Goal: Task Accomplishment & Management: Manage account settings

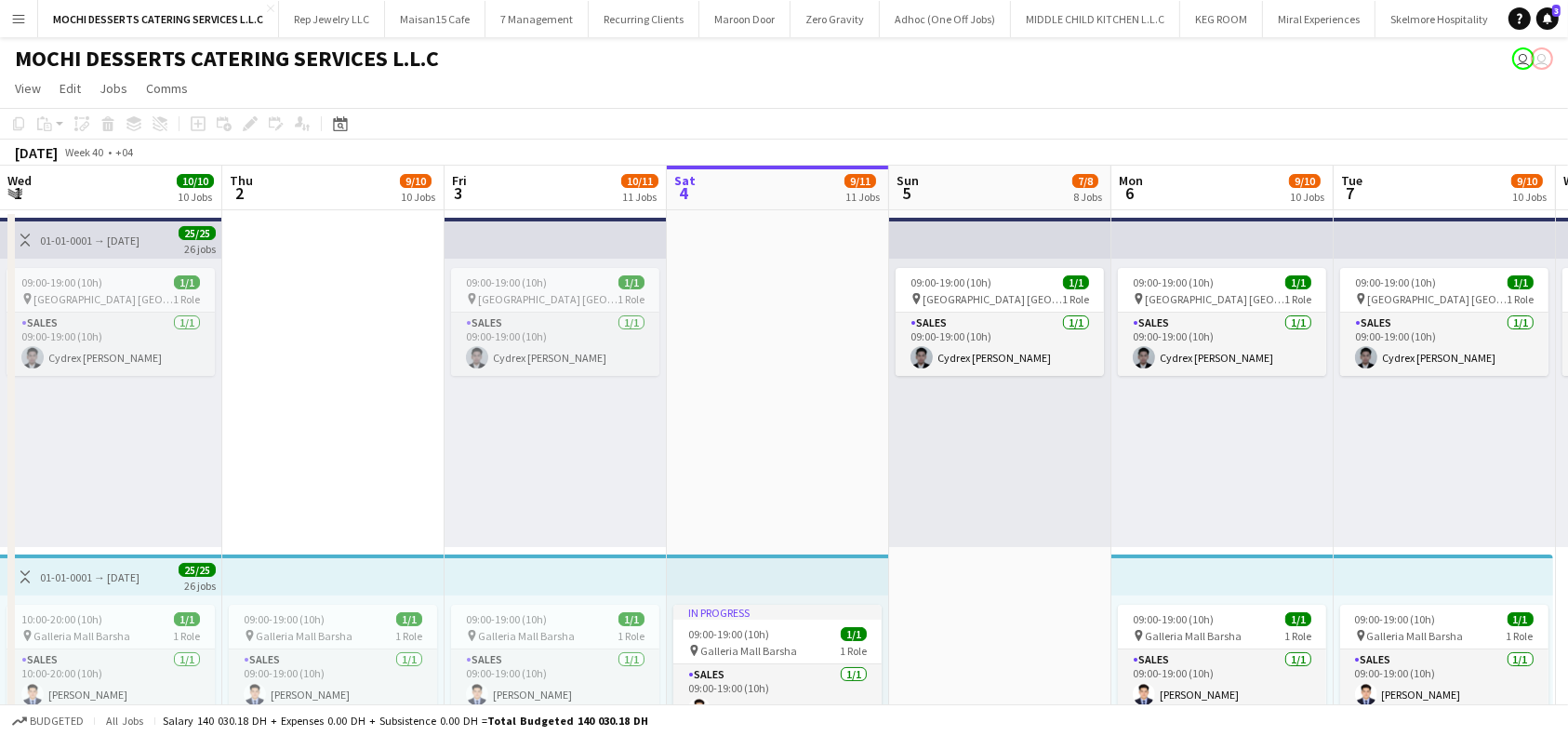
scroll to position [0, 444]
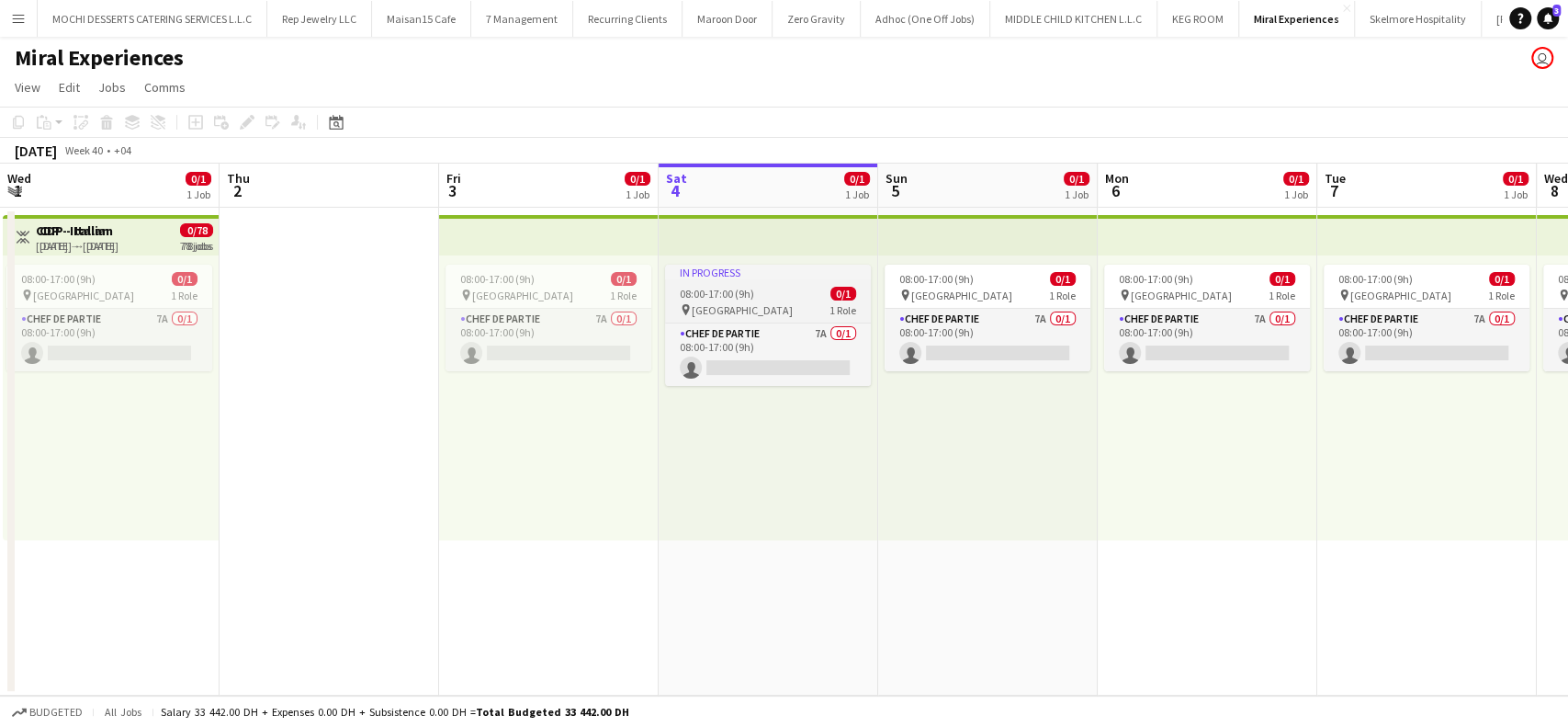
scroll to position [0, 439]
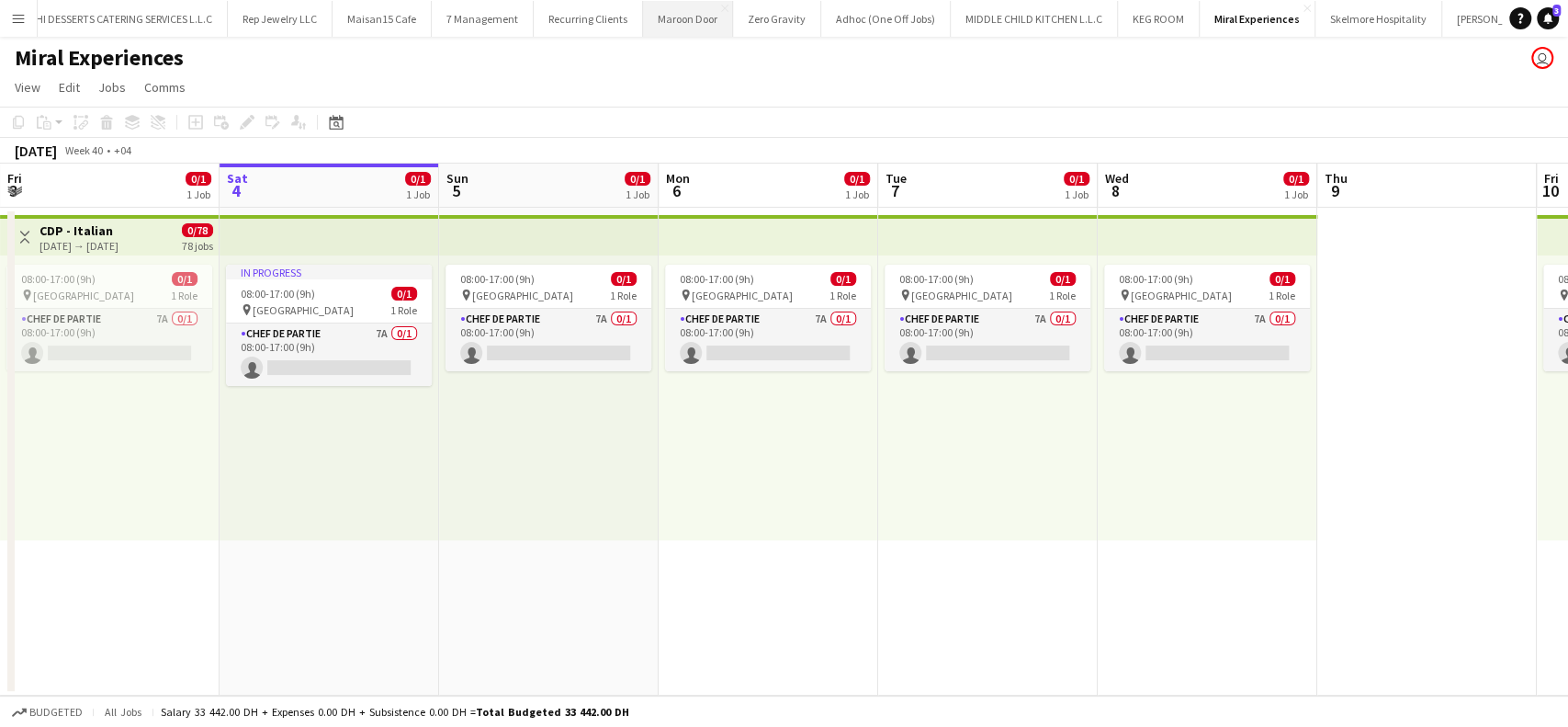
click at [719, 16] on button "Maroon Door Close" at bounding box center [689, 19] width 90 height 35
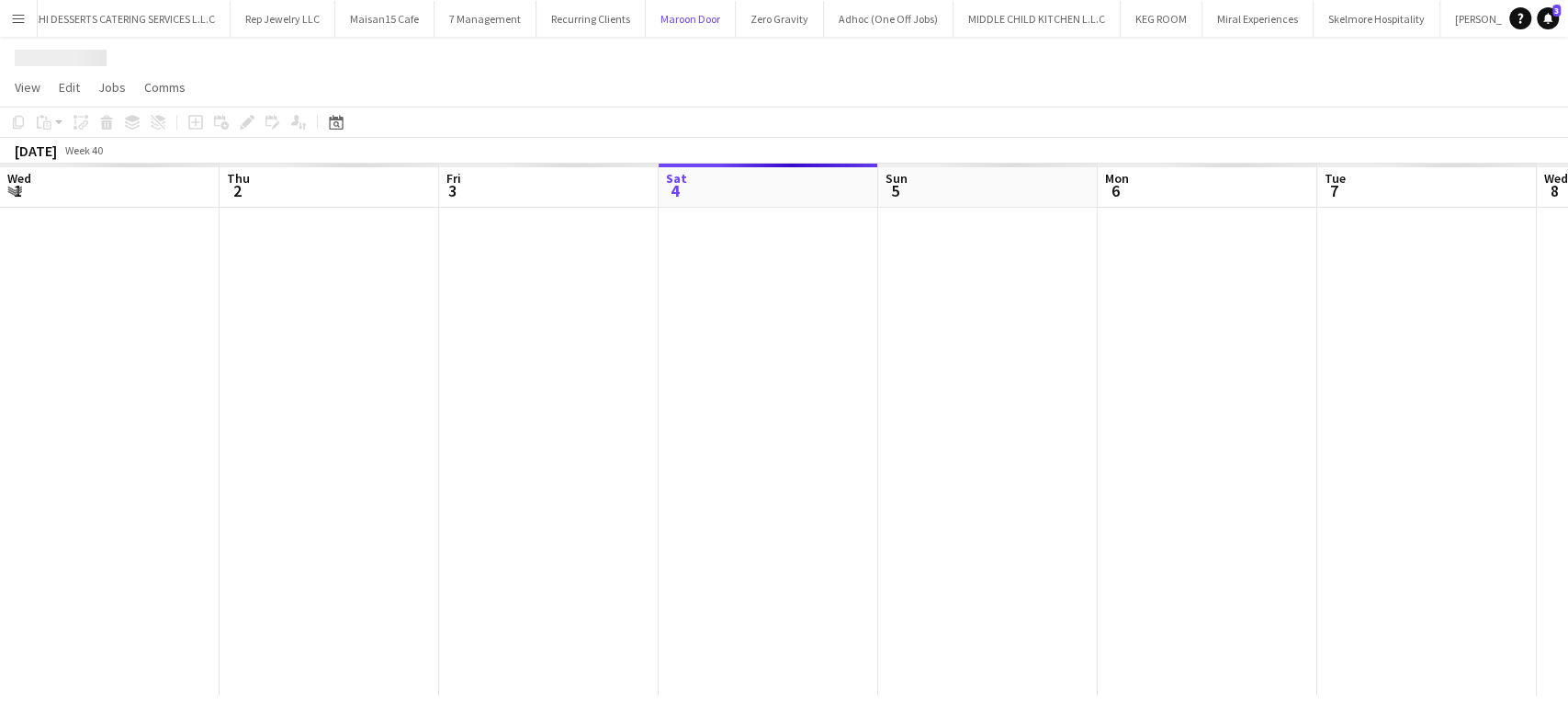
scroll to position [0, 439]
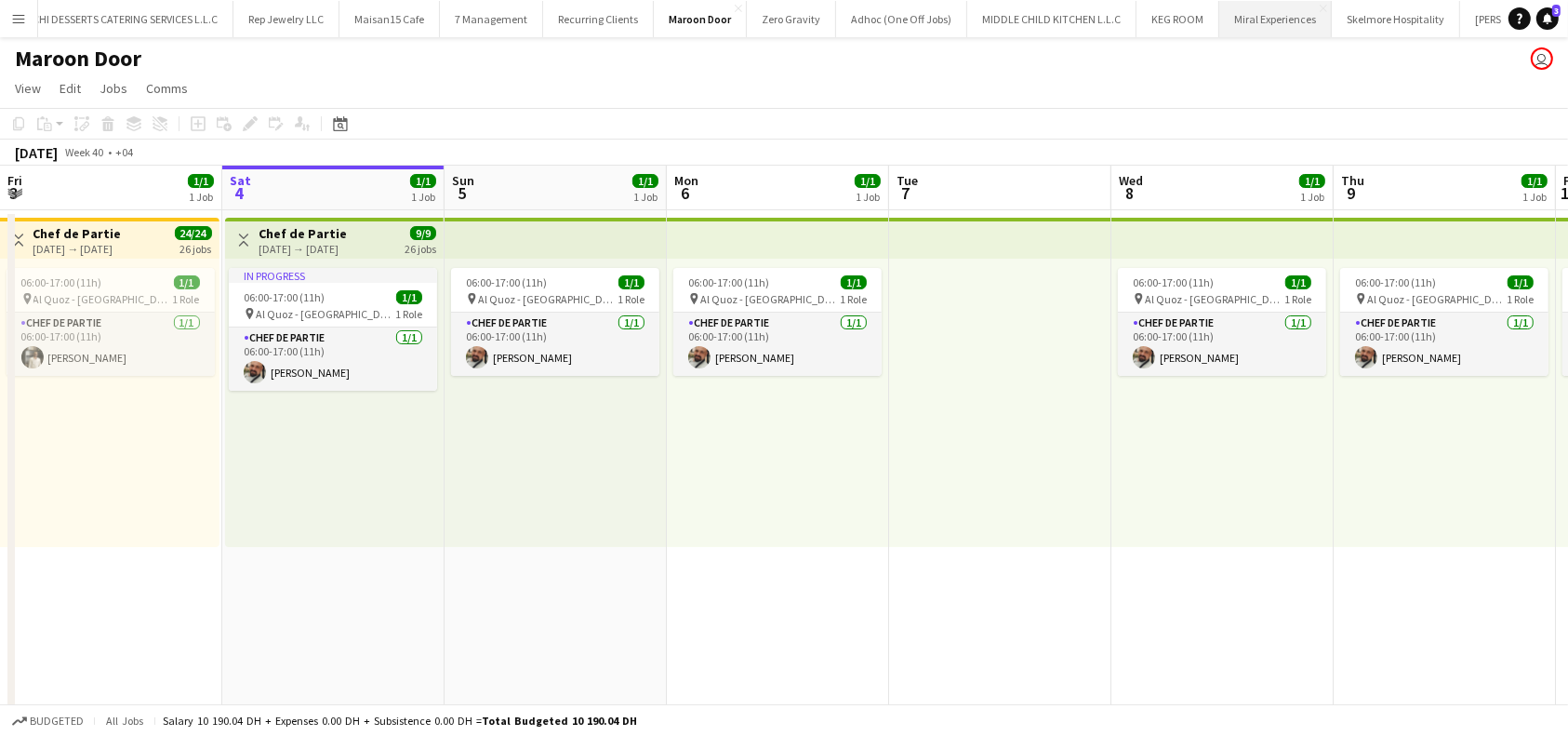
click at [1265, 22] on button "Miral Experiences Close" at bounding box center [1275, 19] width 112 height 36
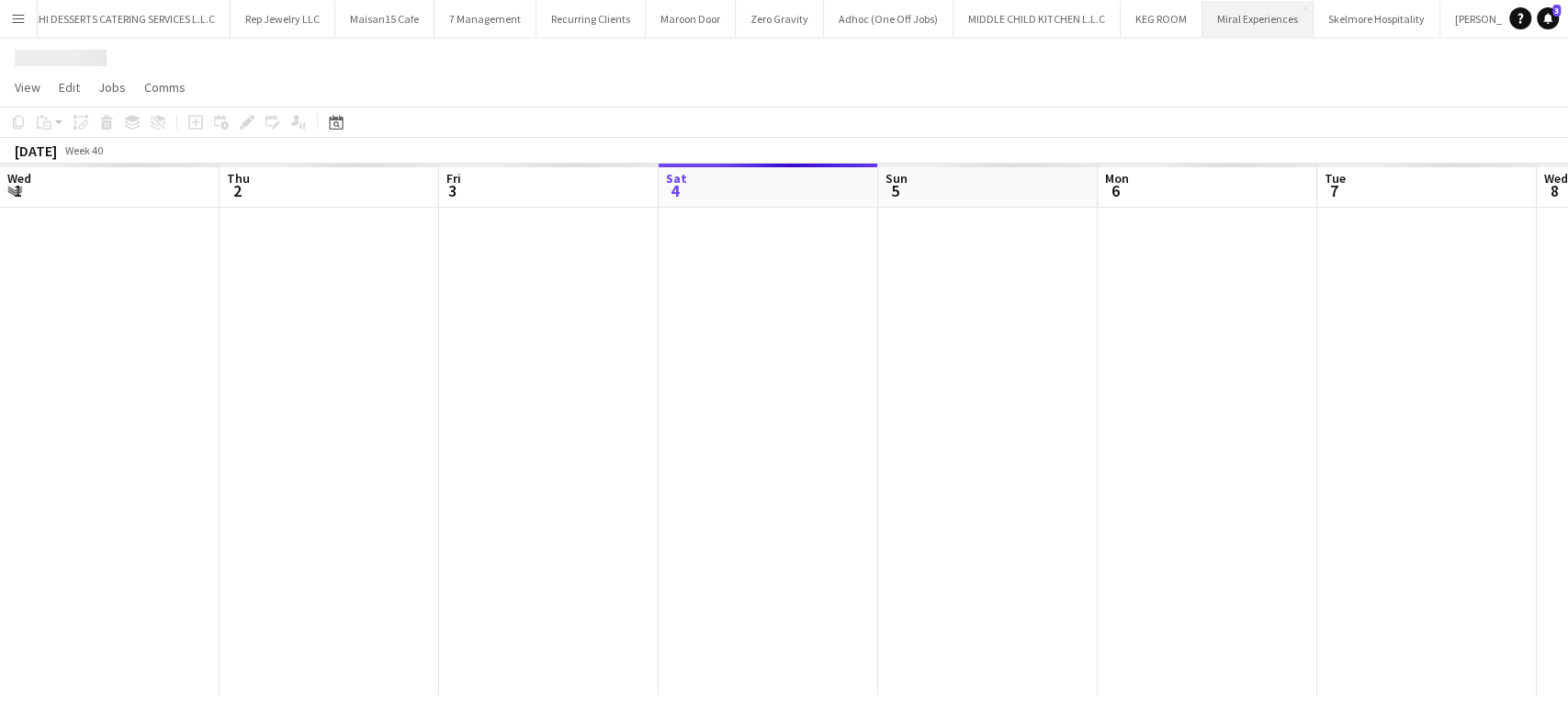
scroll to position [0, 439]
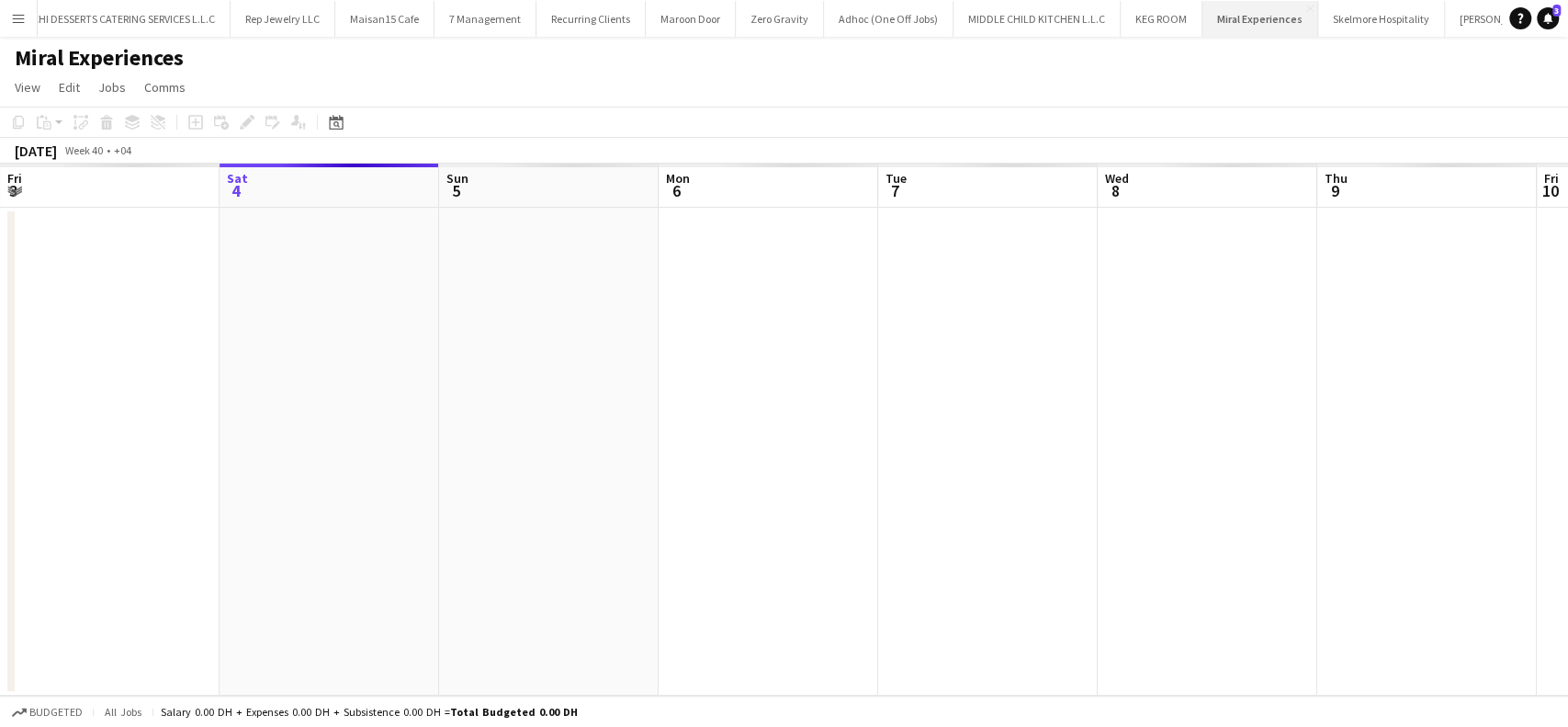
click at [1256, 19] on button "Miral Experiences Close" at bounding box center [1260, 19] width 116 height 35
click at [1307, 9] on app-icon "Close" at bounding box center [1310, 8] width 7 height 7
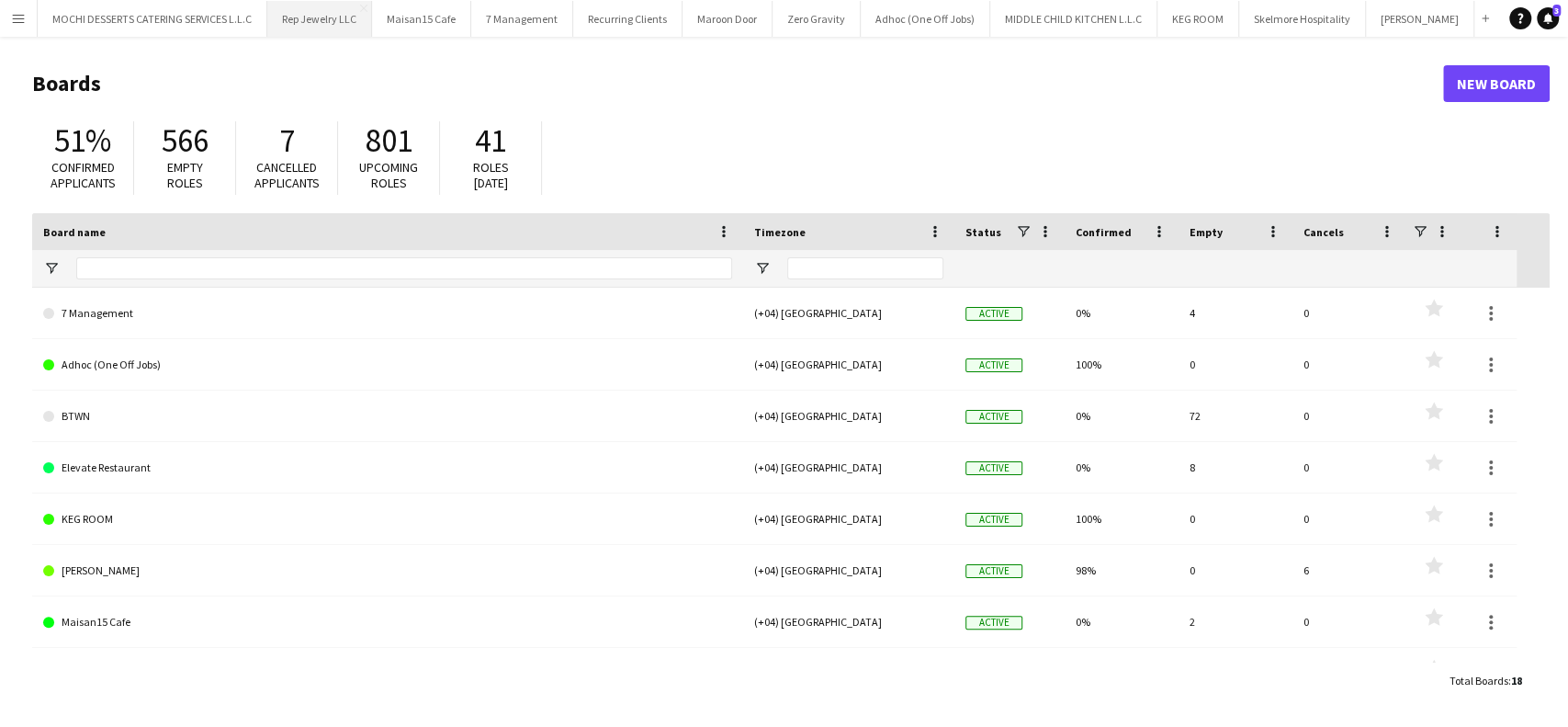
click at [317, 26] on button "Rep Jewelry LLC Close" at bounding box center [319, 19] width 105 height 35
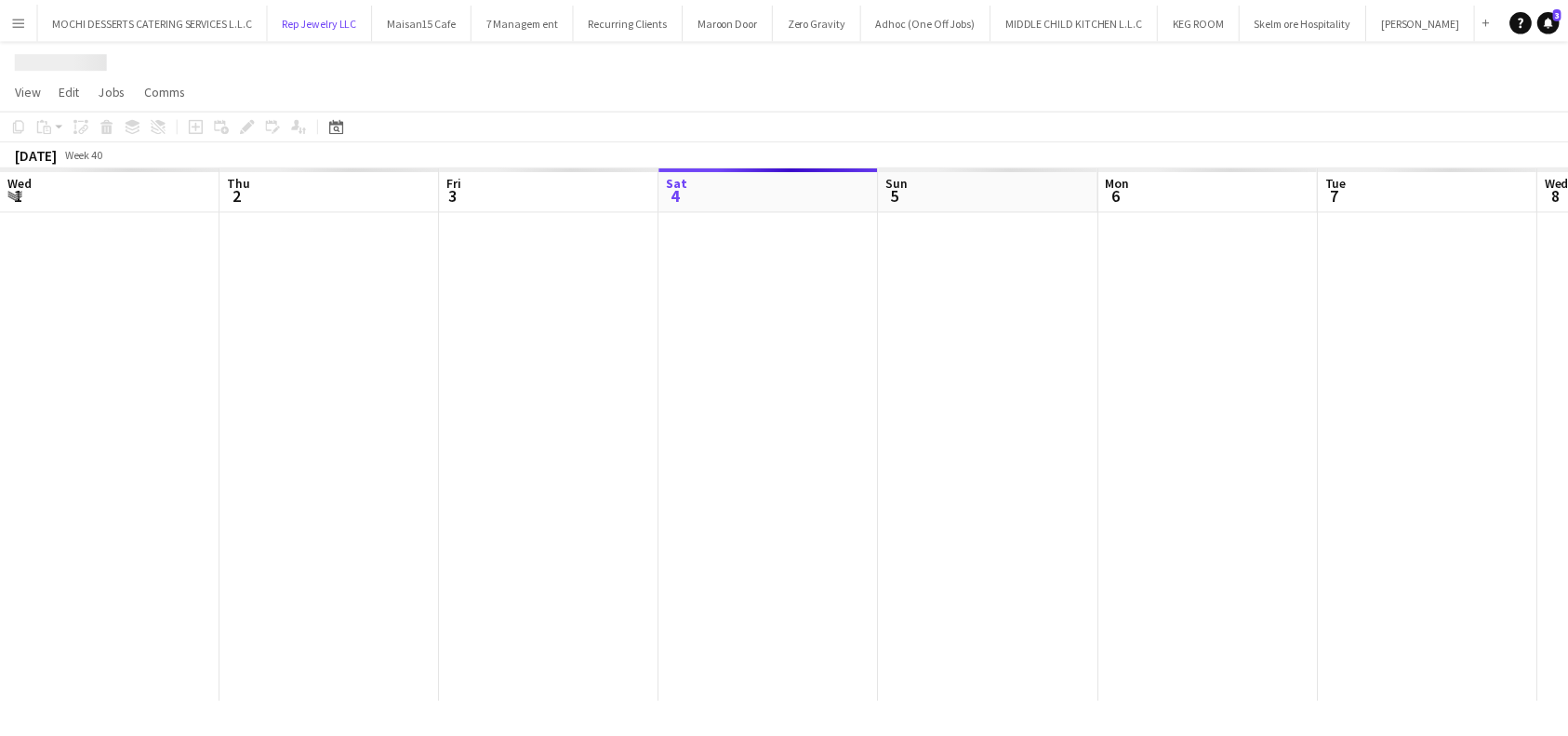
scroll to position [0, 444]
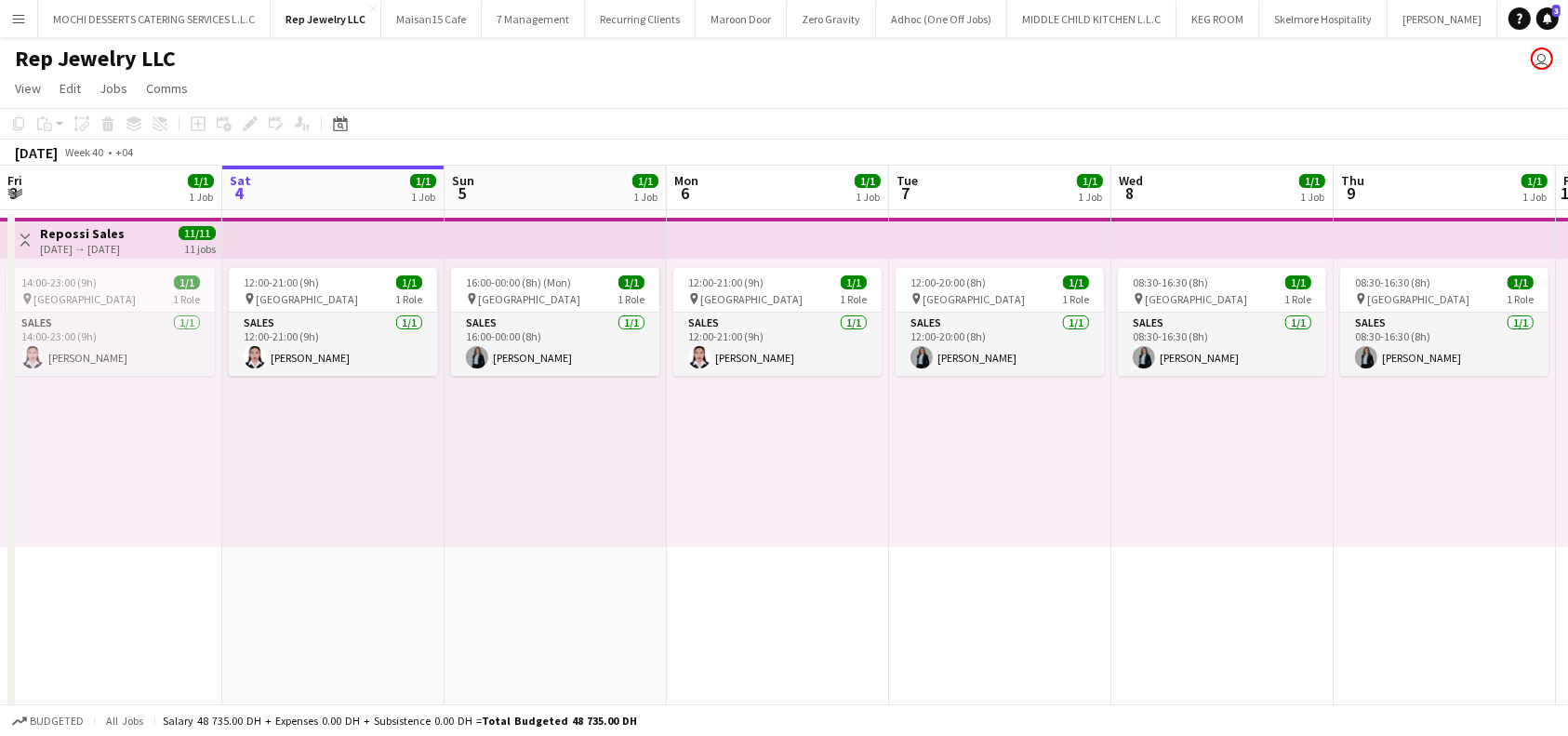
click at [324, 246] on app-top-bar at bounding box center [332, 238] width 222 height 41
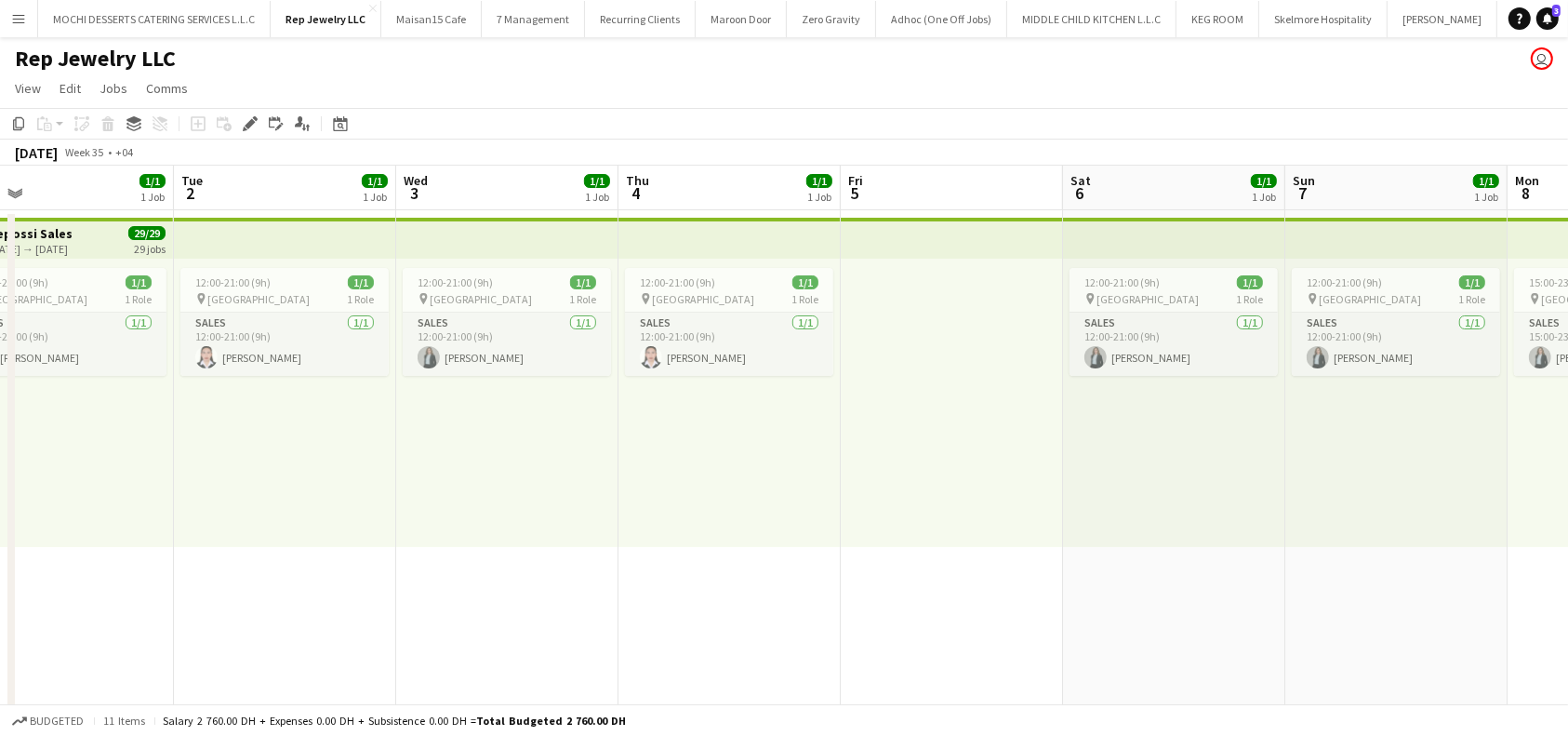
scroll to position [0, 591]
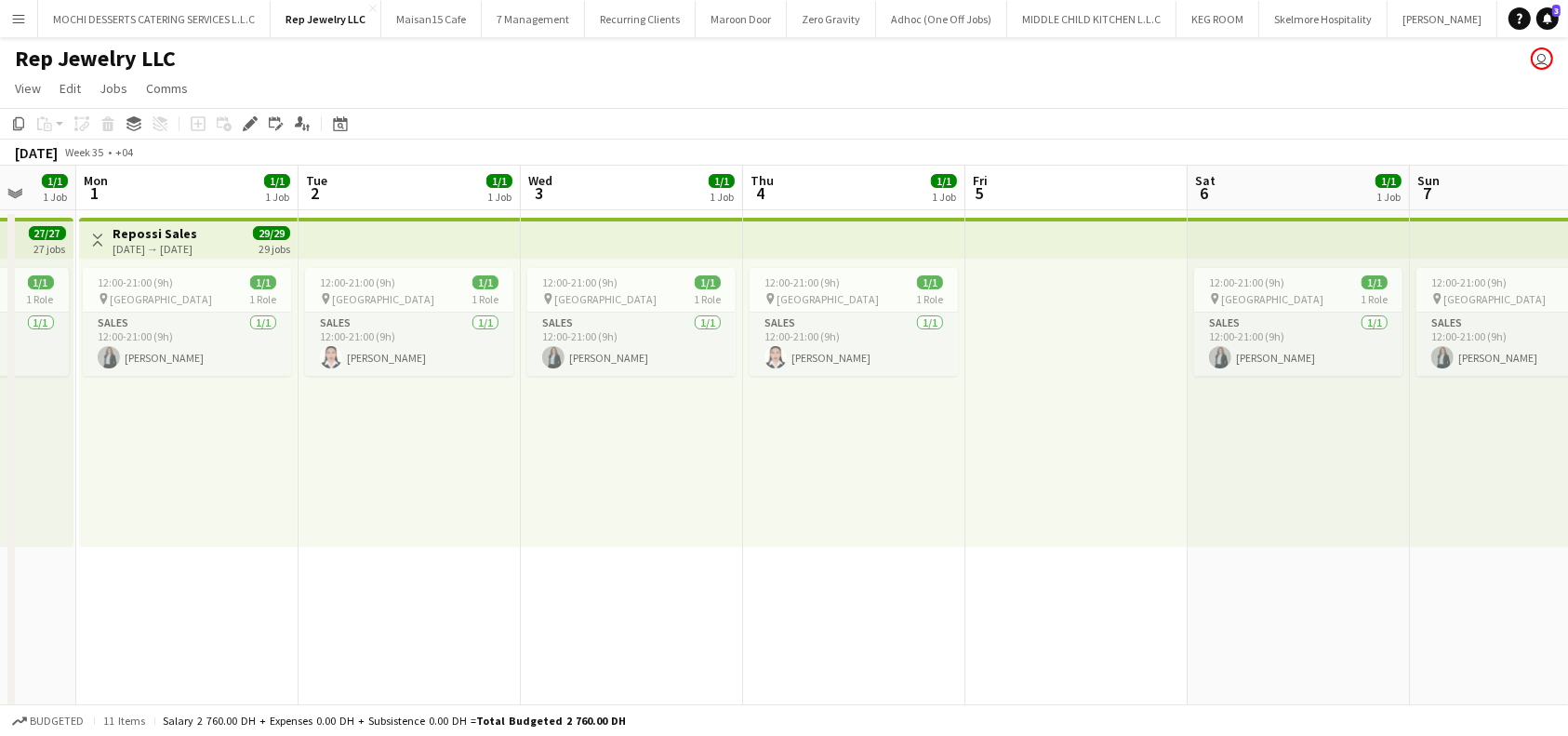
click at [175, 244] on div "01-09-2025 → 30-09-2025" at bounding box center [154, 249] width 85 height 14
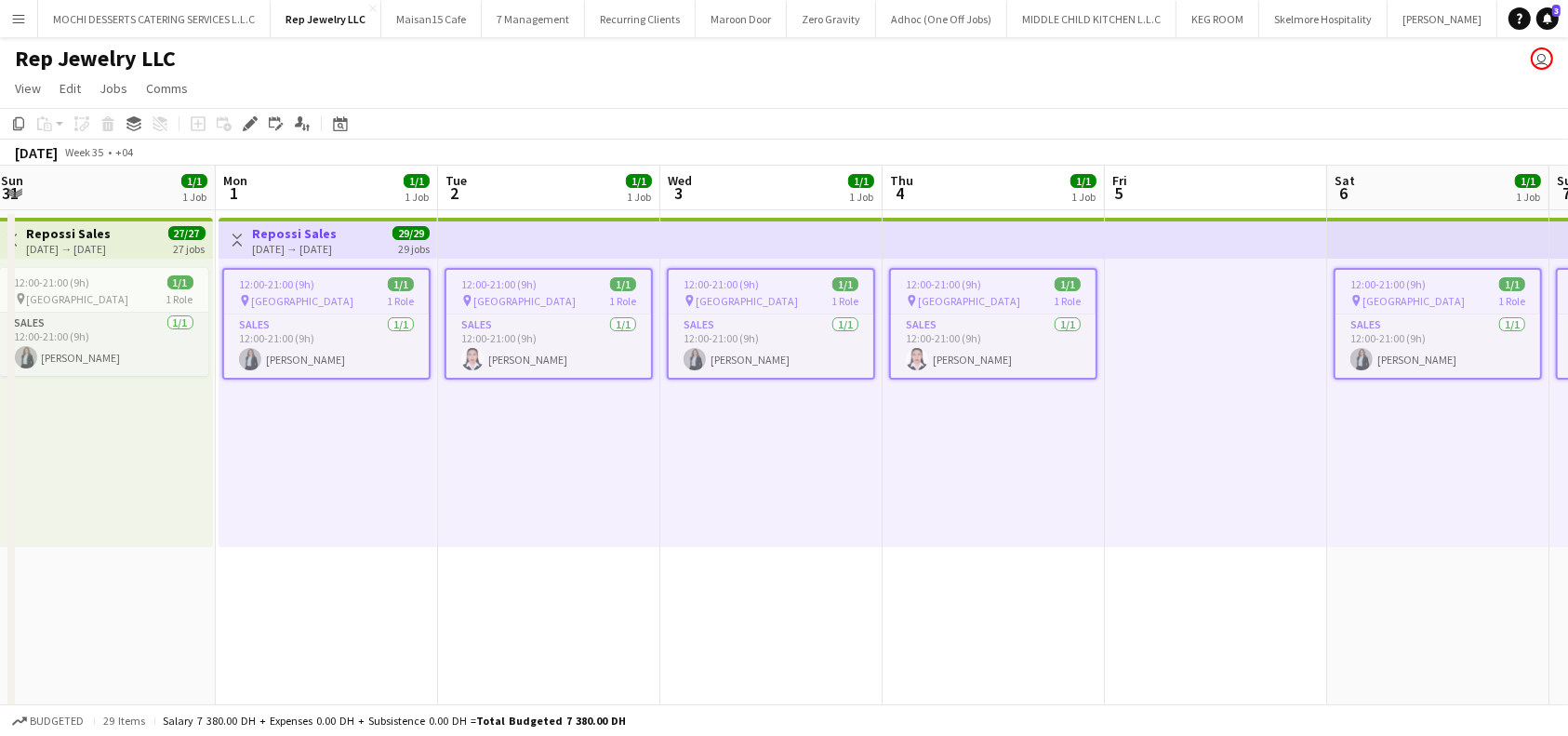
scroll to position [0, 393]
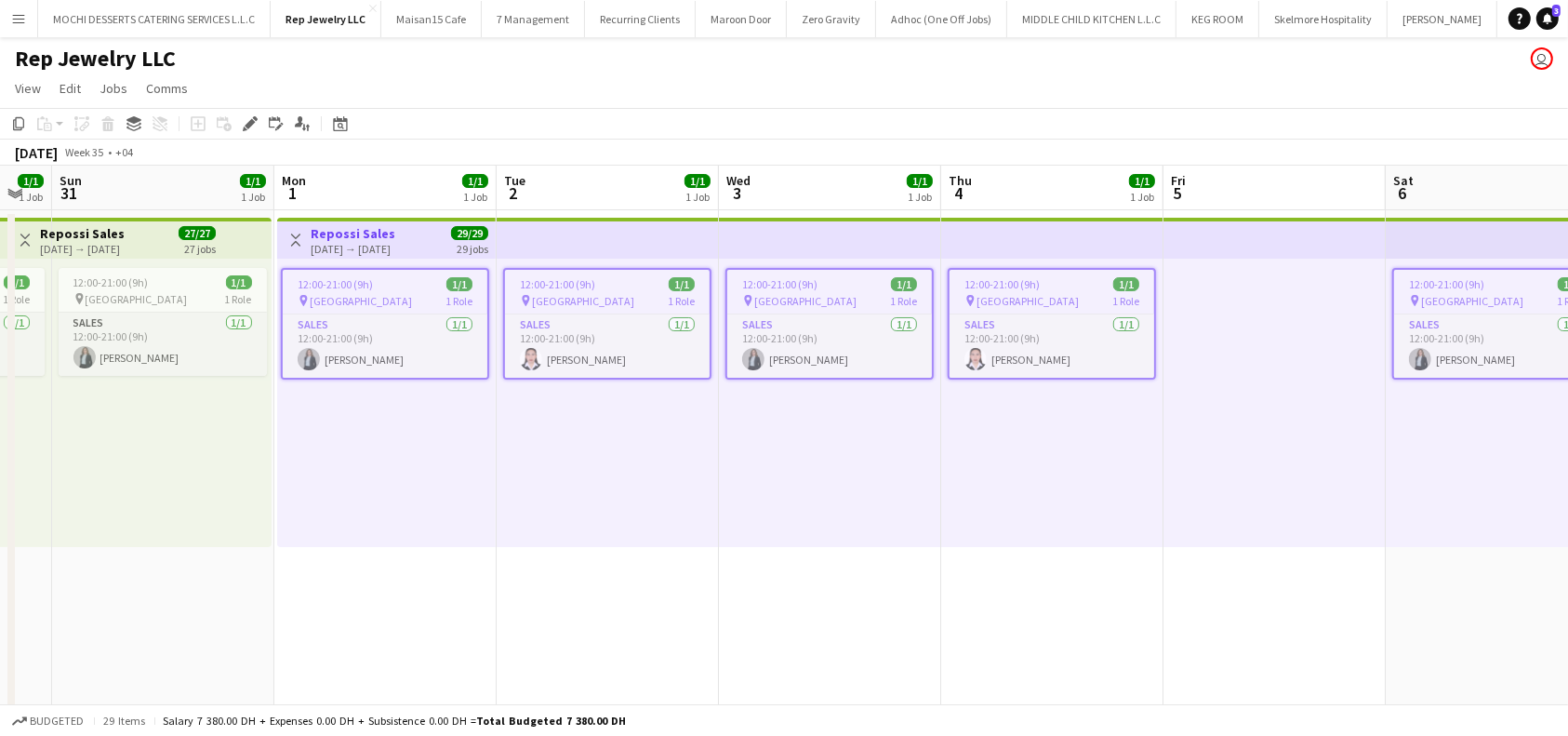
click at [387, 245] on div "01-09-2025 → 30-09-2025" at bounding box center [352, 249] width 85 height 14
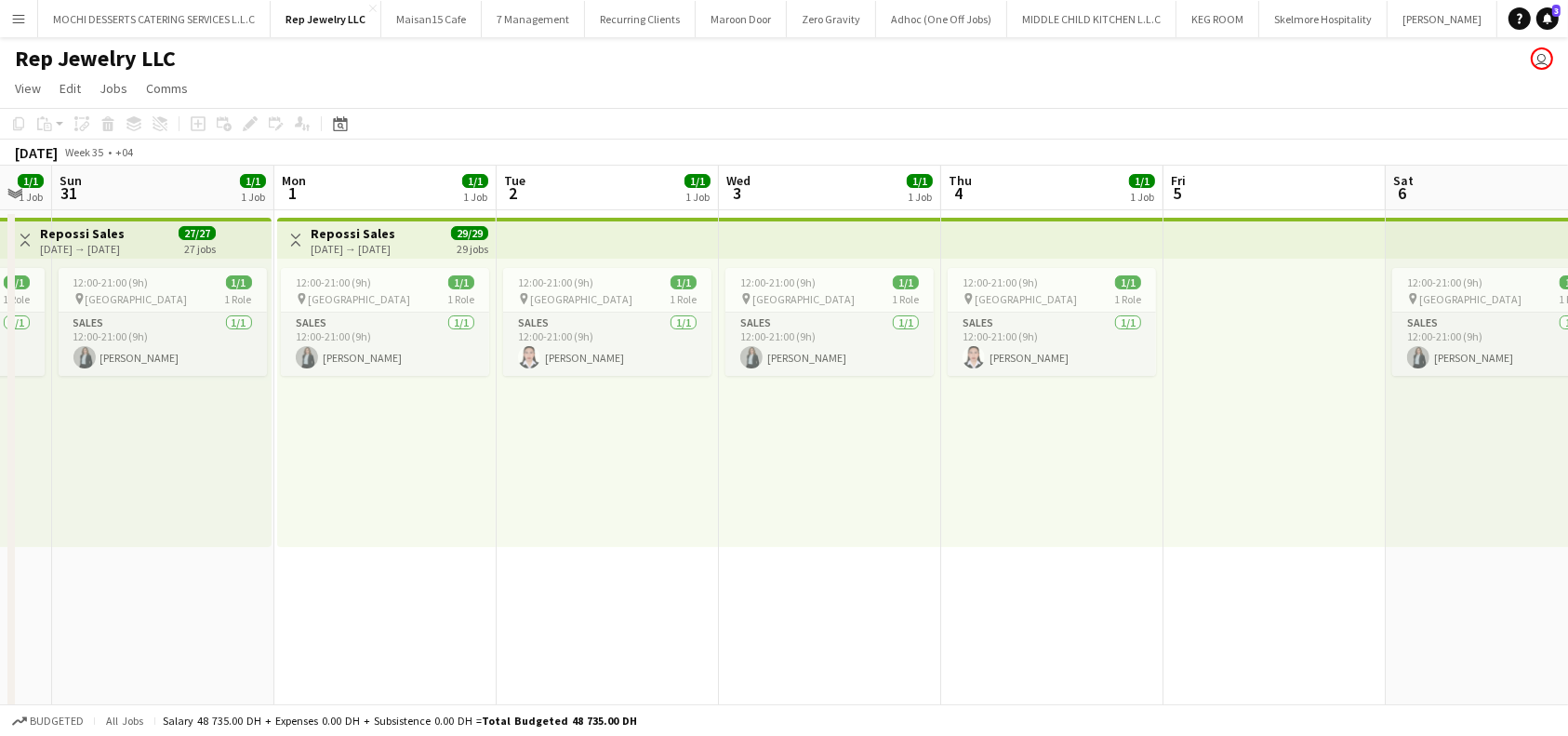
click at [387, 245] on div "01-09-2025 → 30-09-2025" at bounding box center [352, 249] width 85 height 14
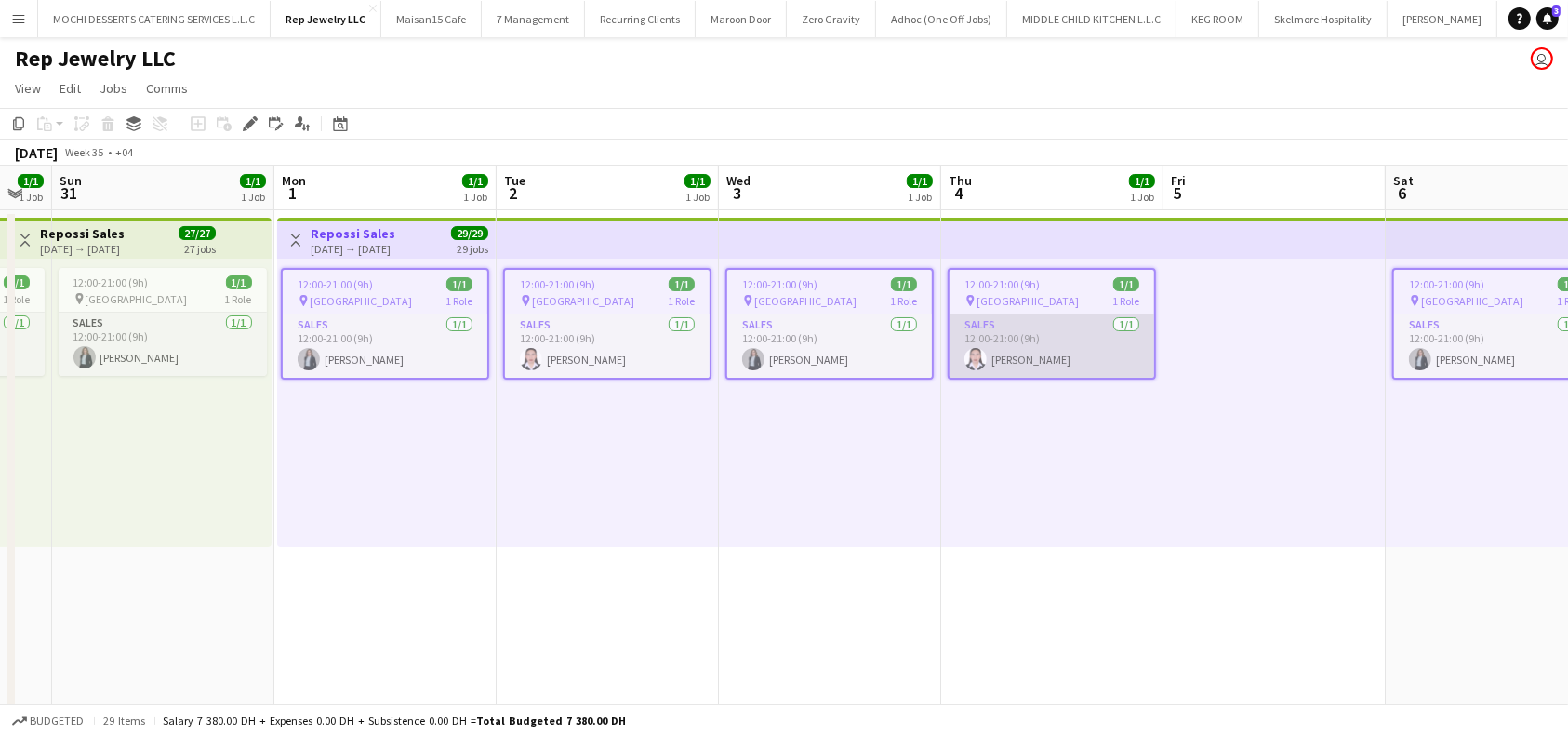
click at [1047, 358] on app-card-role "Sales 1/1 12:00-21:00 (9h) Mary-Ann Ednalaguim" at bounding box center [1052, 346] width 205 height 64
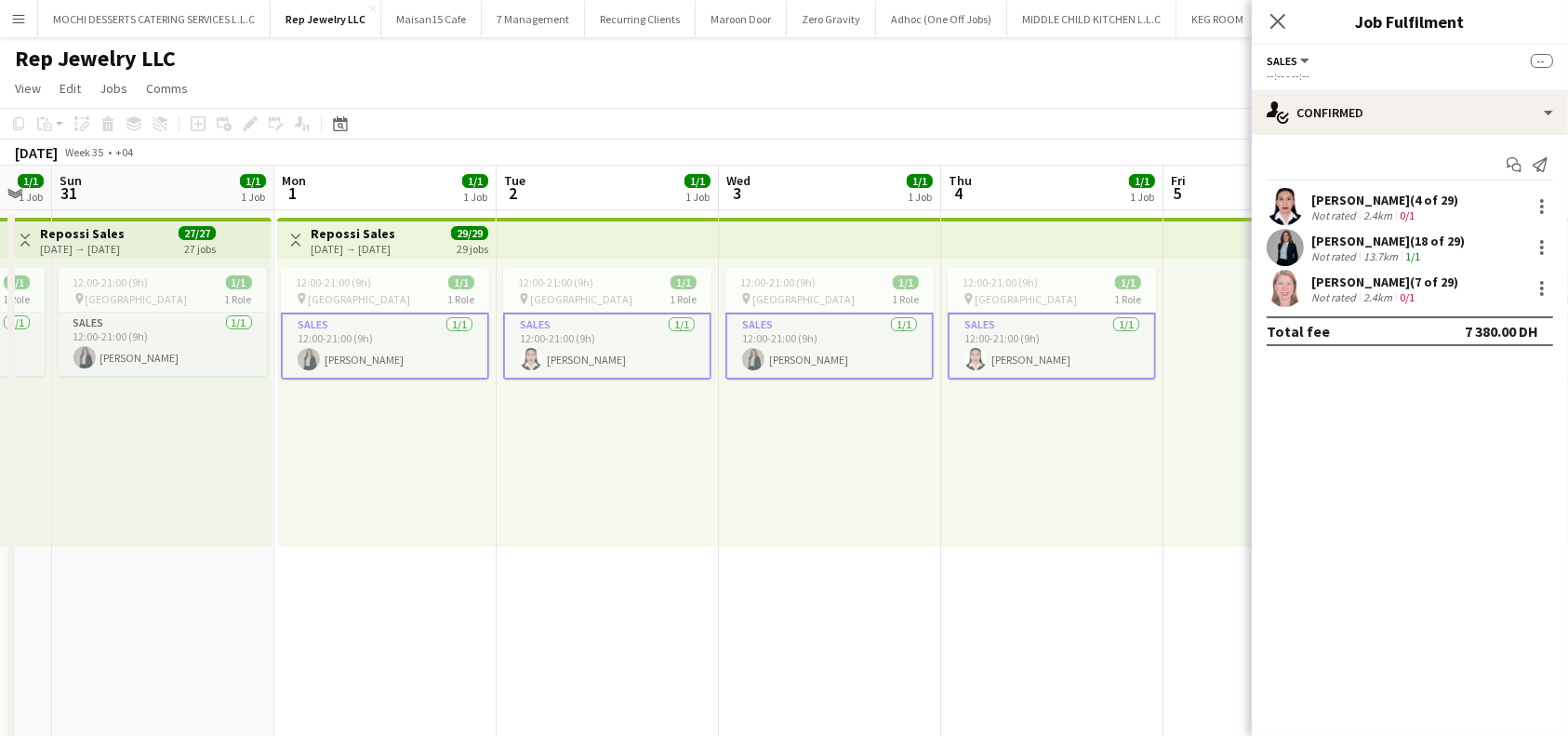
click at [1383, 203] on div "Mary-Ann Ednalaguim (4 of 29)" at bounding box center [1385, 200] width 147 height 17
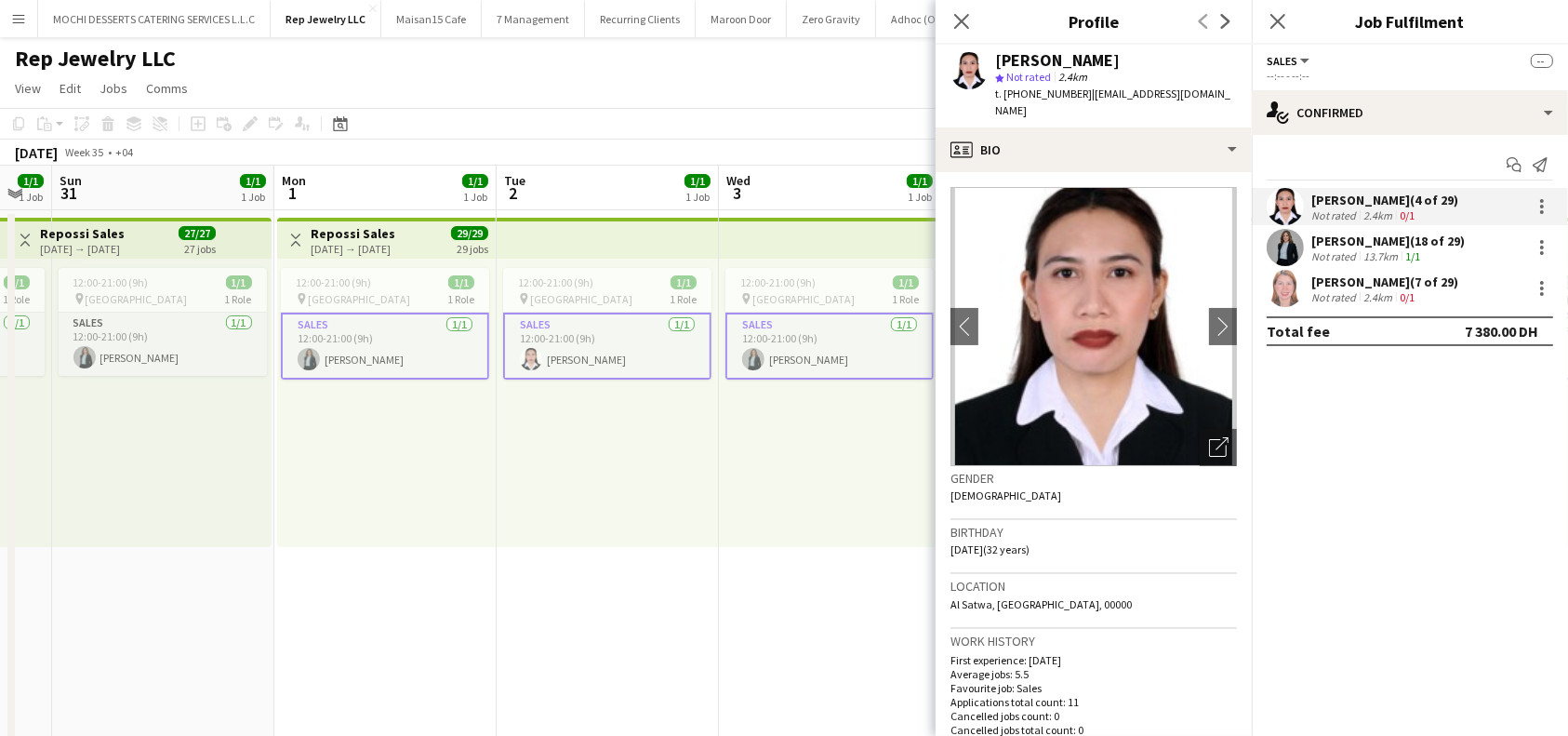
drag, startPoint x: 1440, startPoint y: 197, endPoint x: 1313, endPoint y: 200, distance: 127.0
click at [1313, 200] on div "Mary-Ann Ednalaguim (4 of 29)" at bounding box center [1385, 200] width 147 height 17
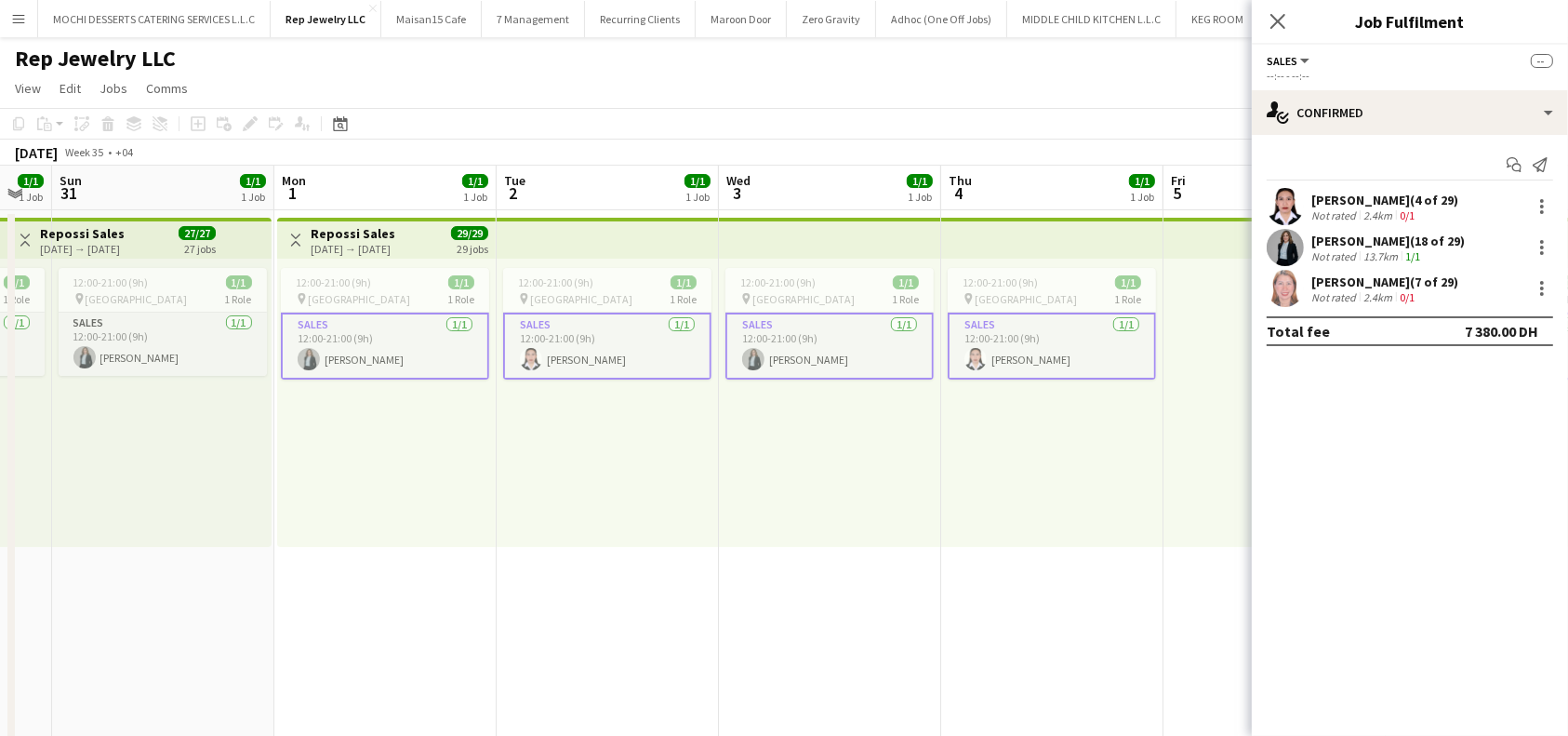
copy div "Mary-Ann Ednalaguim"
click at [825, 251] on app-top-bar at bounding box center [829, 238] width 222 height 41
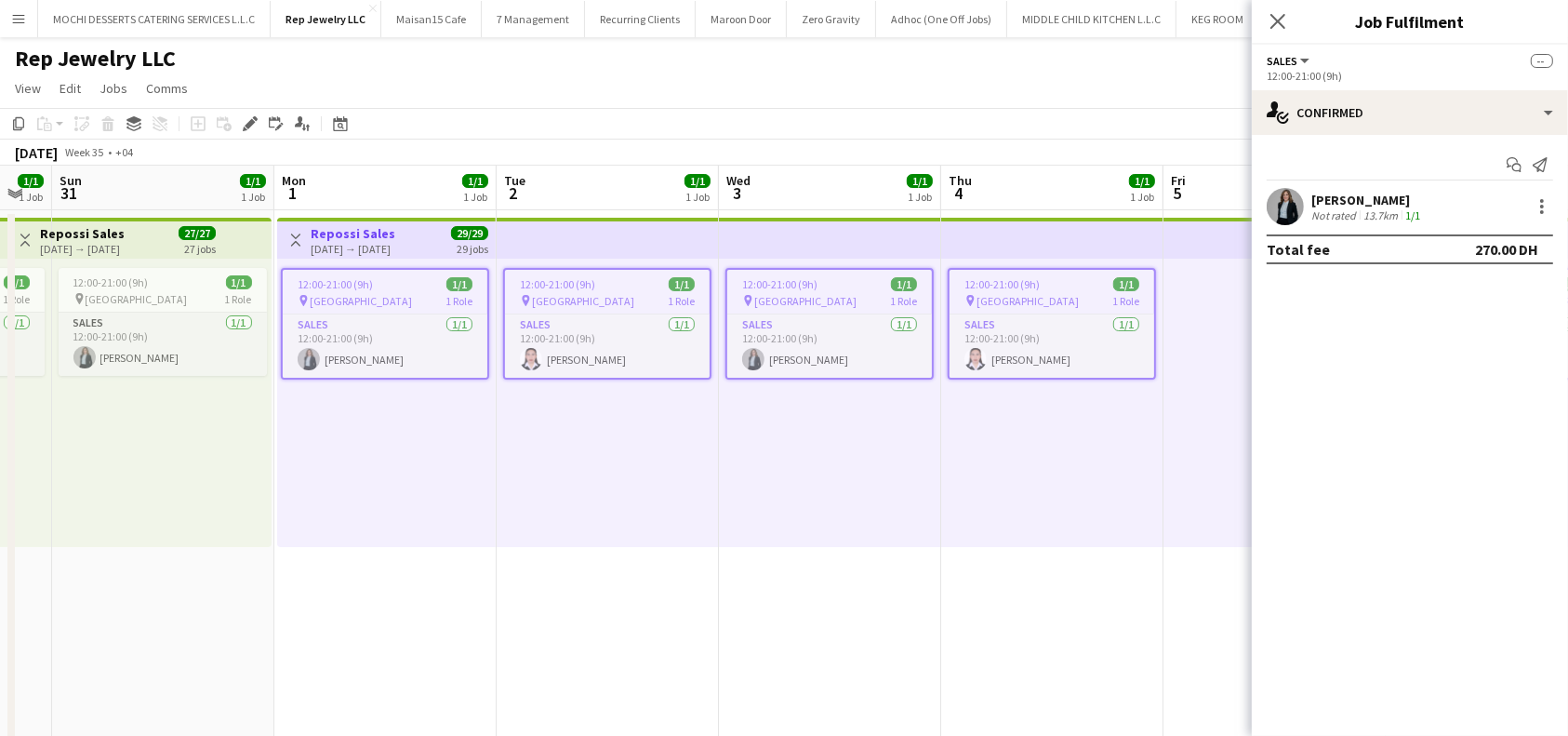
scroll to position [0, 394]
click at [386, 232] on h3 "Repossi Sales" at bounding box center [351, 233] width 85 height 17
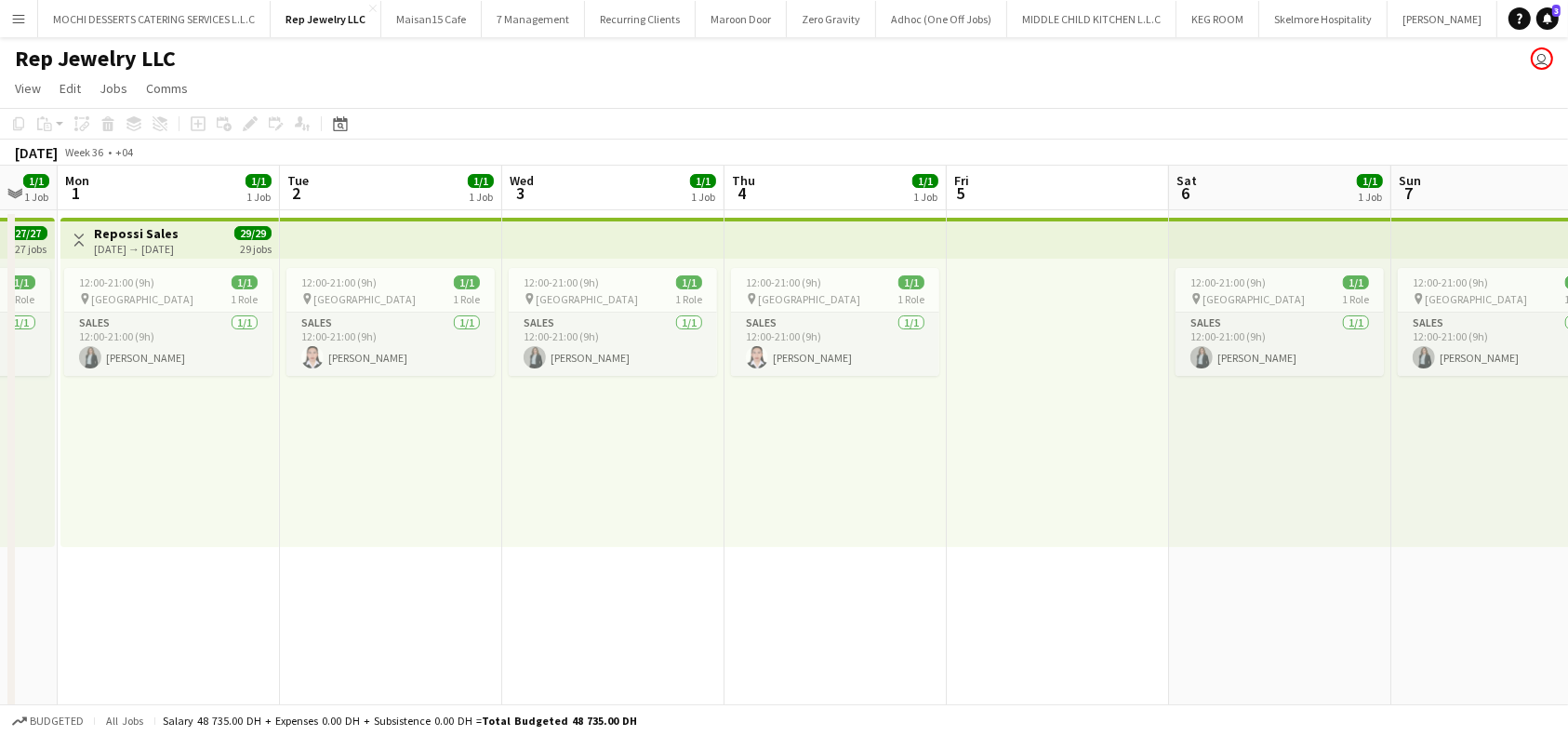
scroll to position [0, 592]
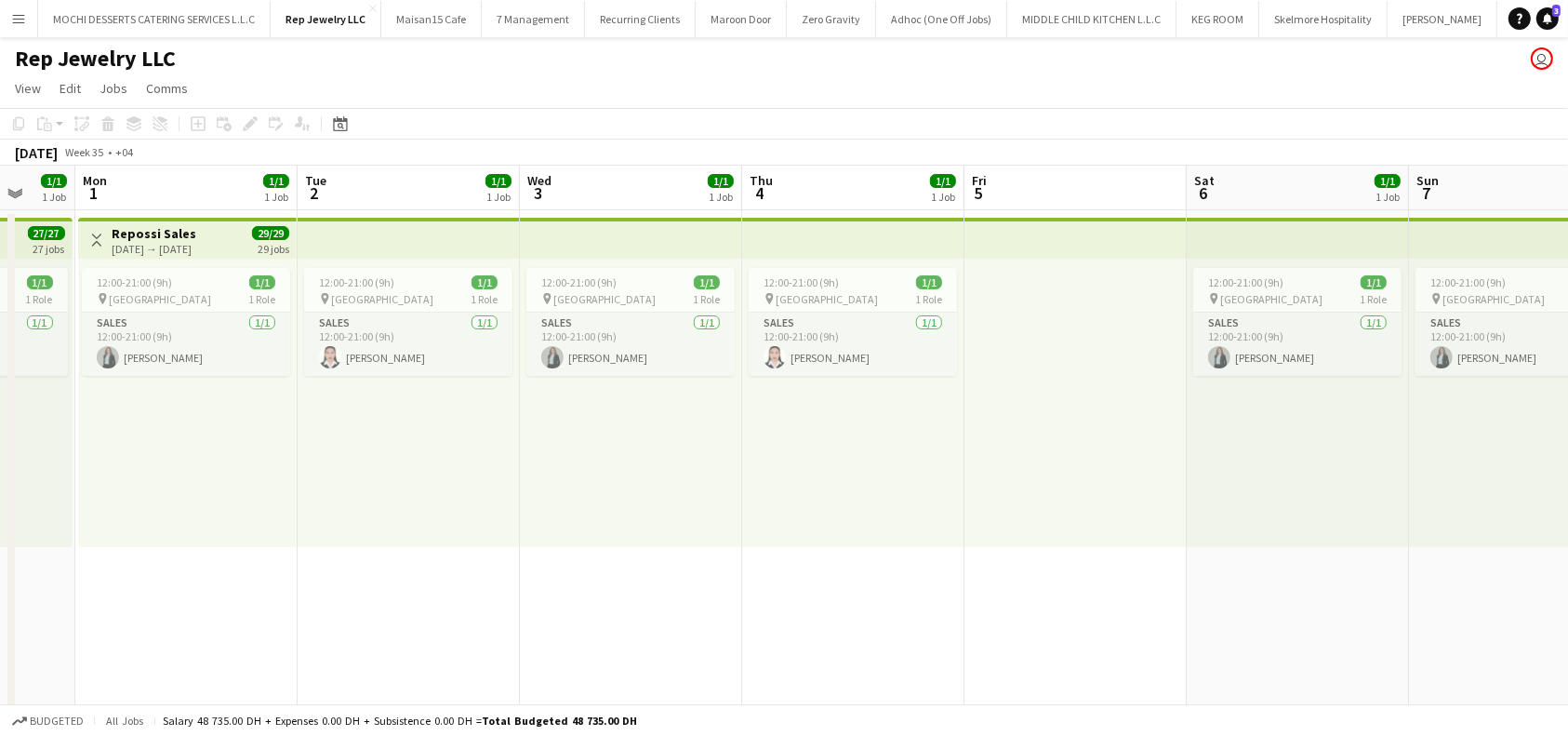
click at [1049, 276] on div at bounding box center [1075, 403] width 222 height 288
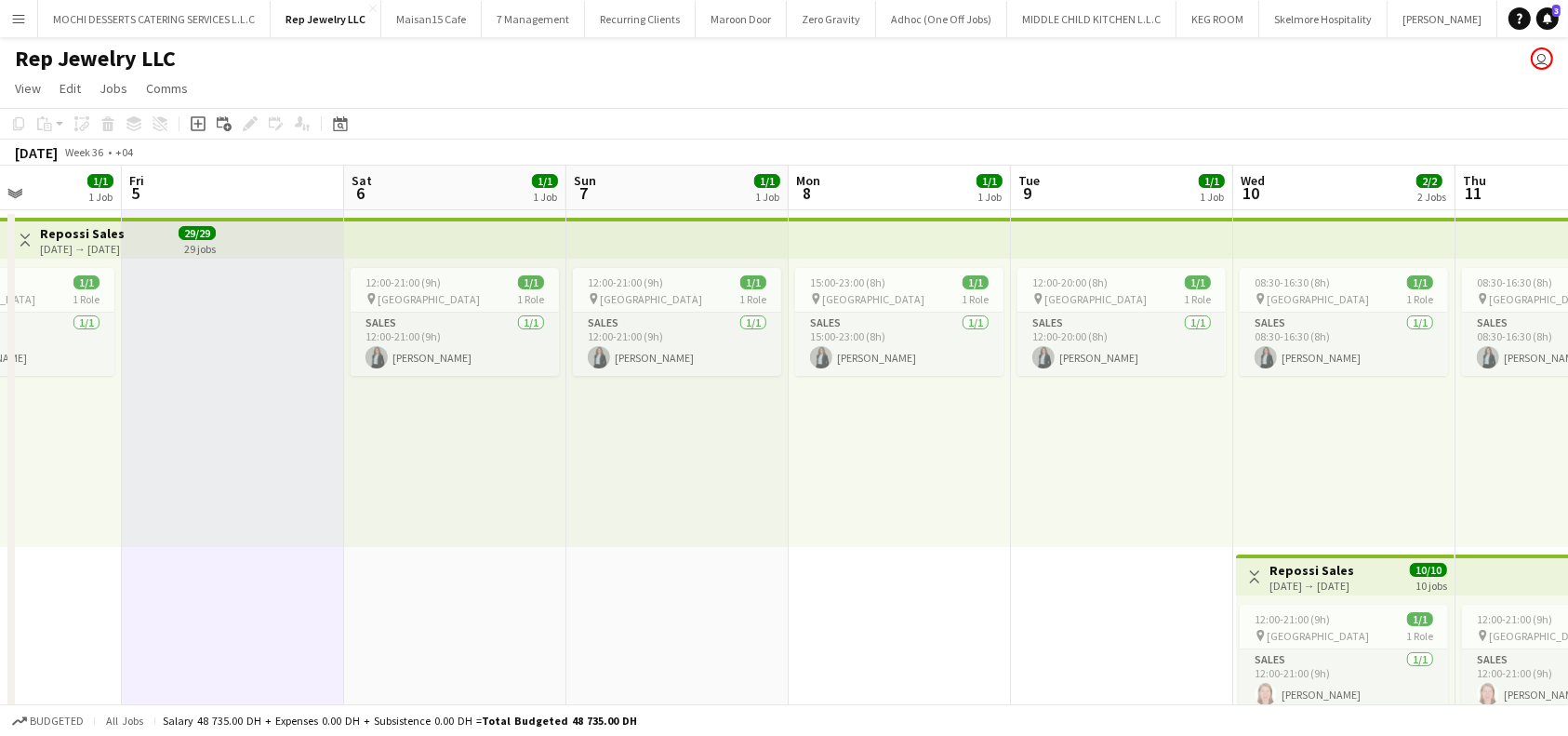
scroll to position [0, 595]
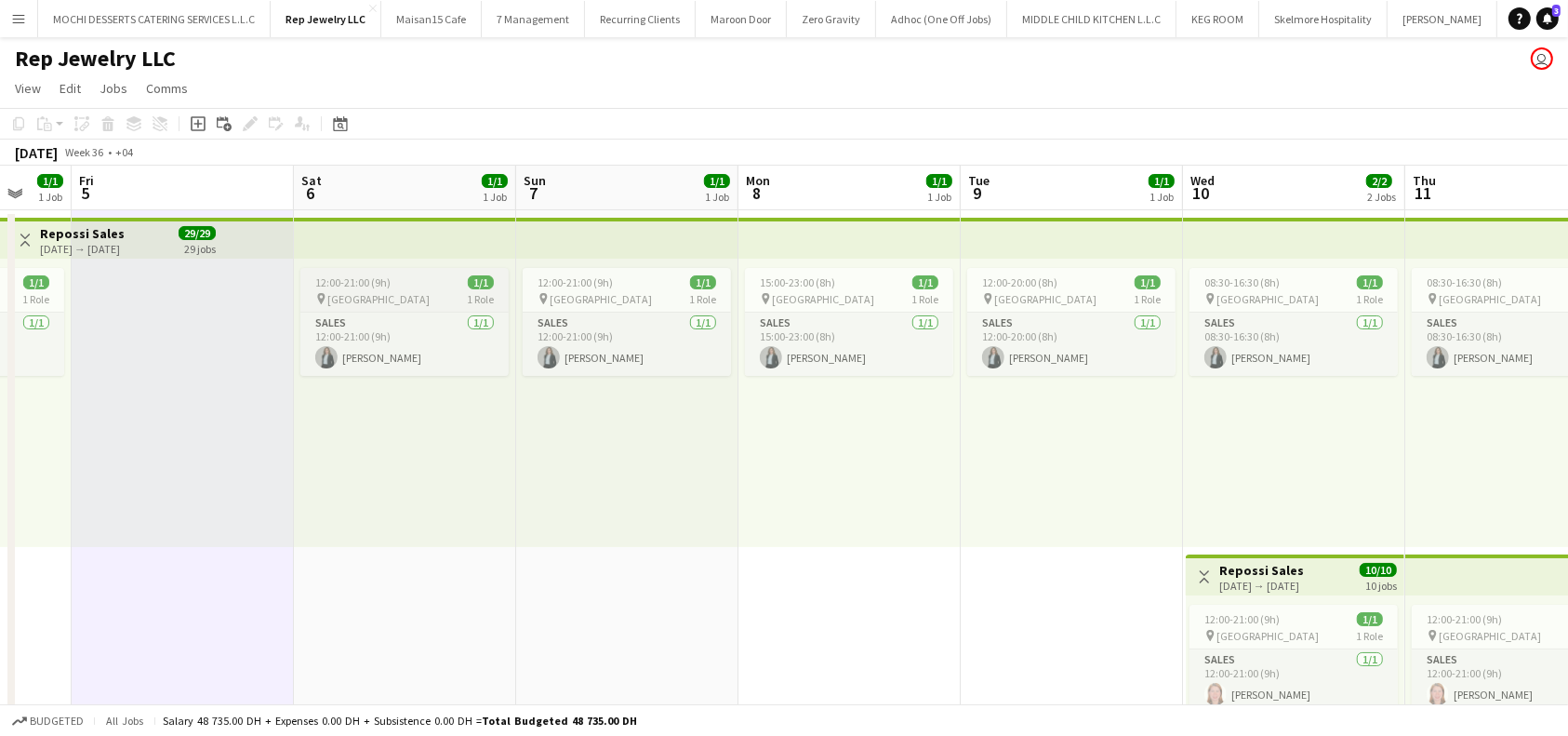
click at [430, 286] on div "12:00-21:00 (9h) 1/1" at bounding box center [404, 282] width 208 height 14
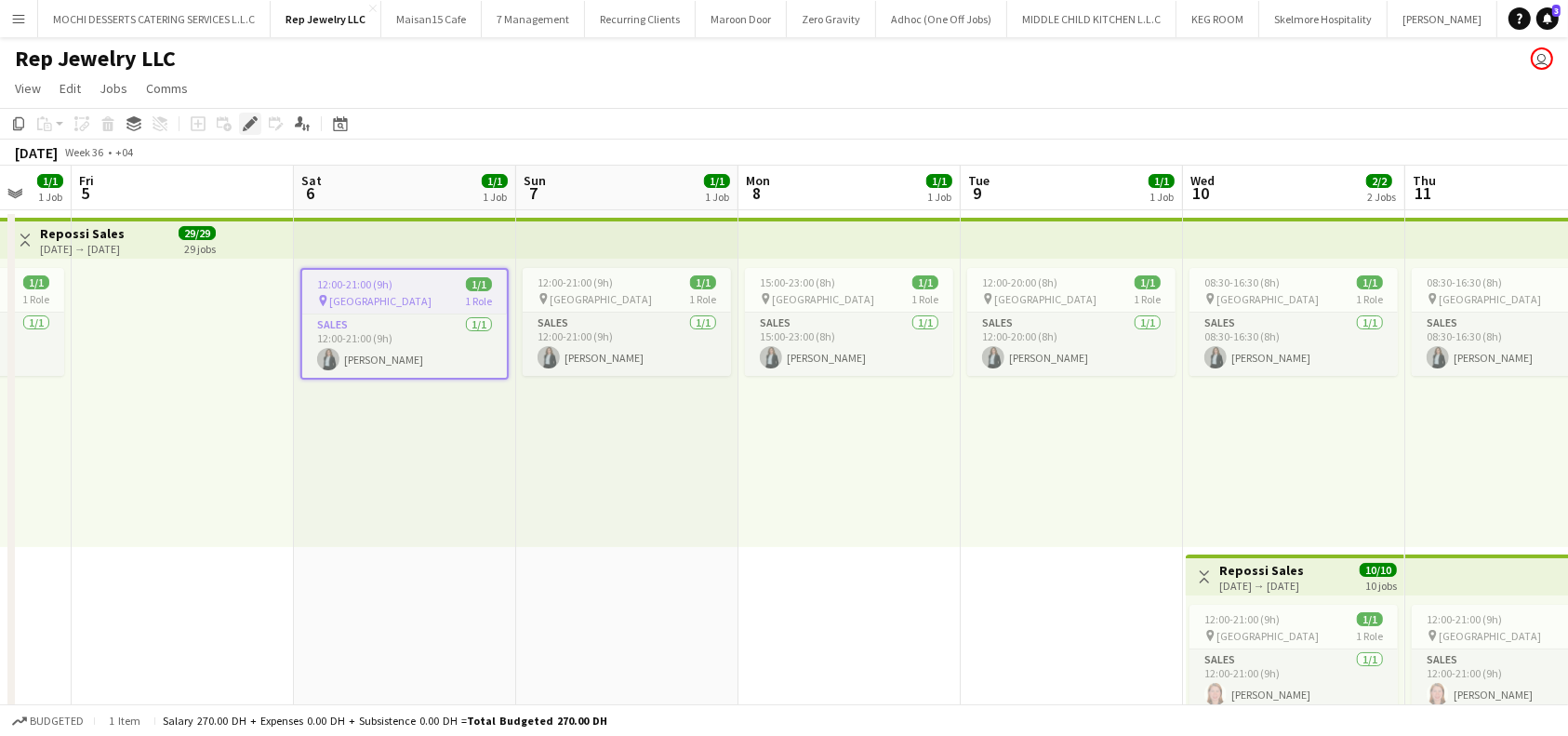
click at [248, 126] on icon at bounding box center [250, 124] width 10 height 10
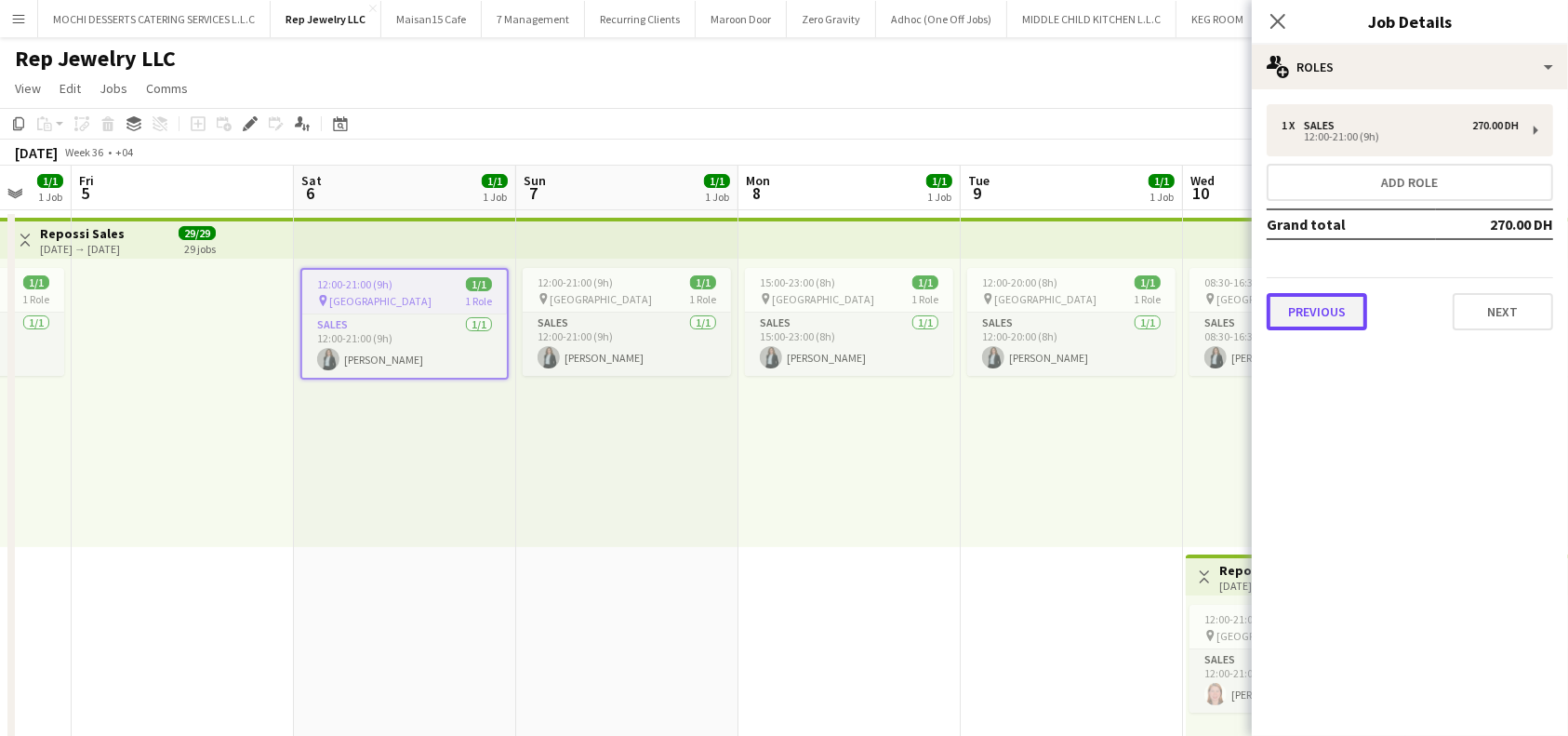
click at [1311, 313] on button "Previous" at bounding box center [1316, 311] width 100 height 37
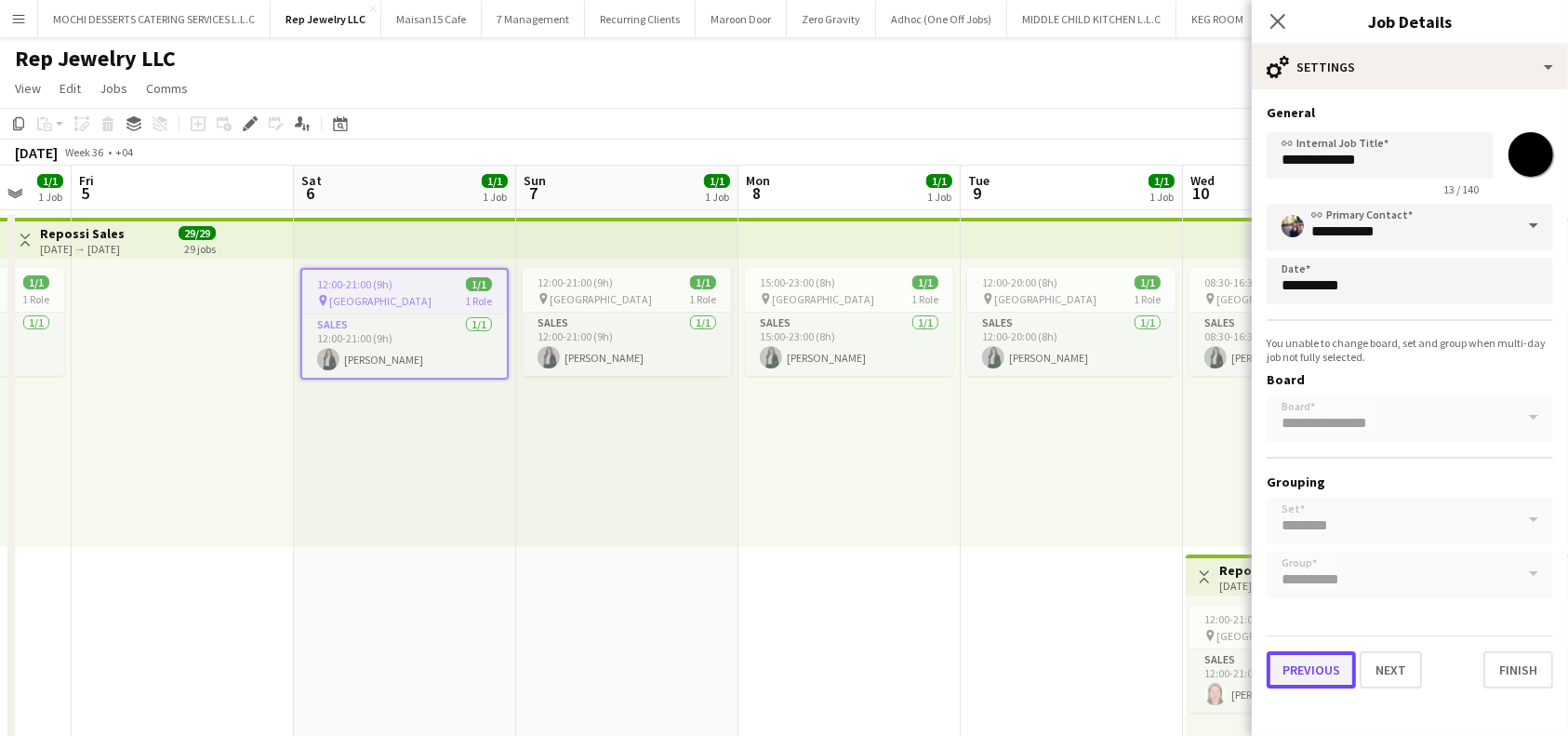
click at [1310, 672] on button "Previous" at bounding box center [1311, 669] width 89 height 37
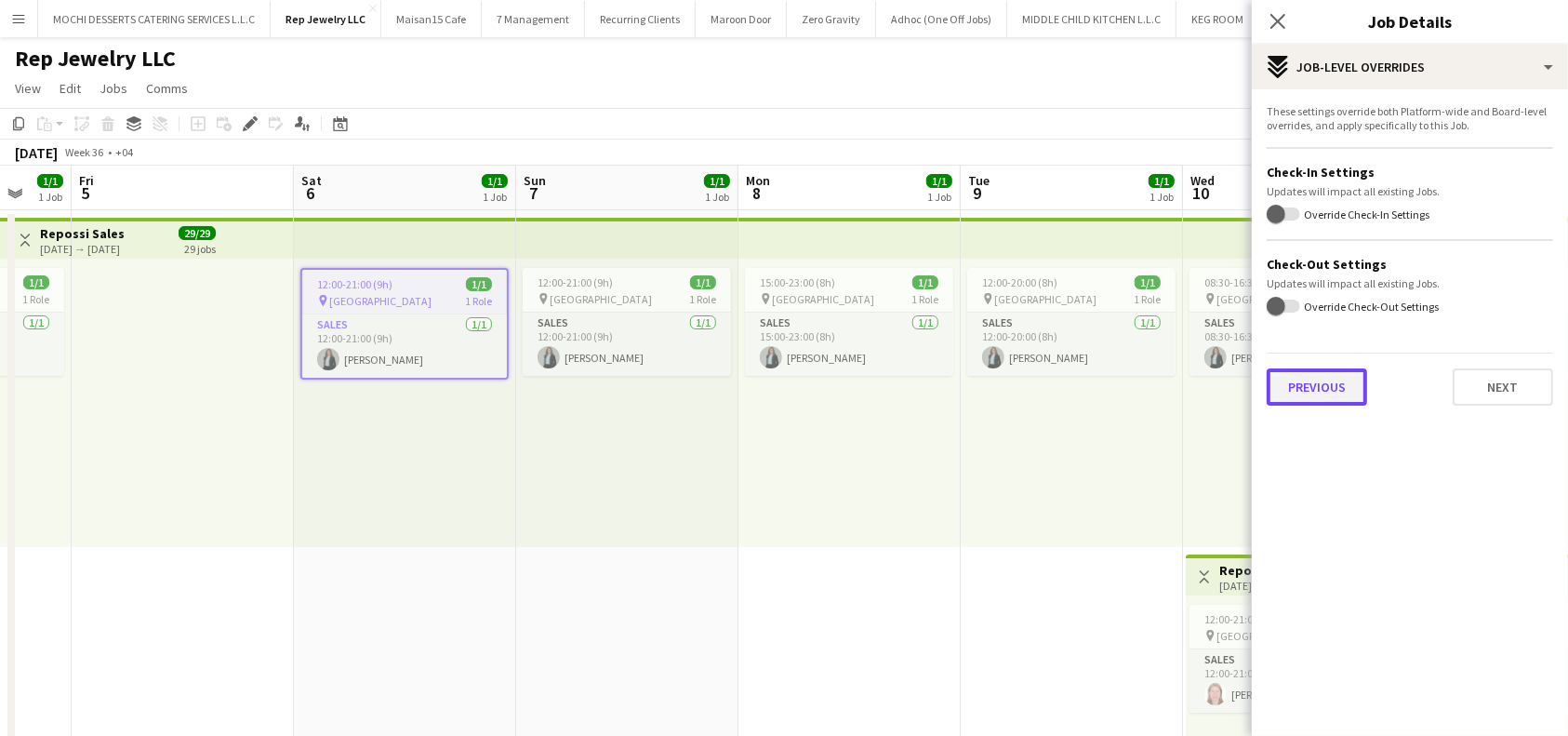
click at [1324, 388] on button "Previous" at bounding box center [1316, 386] width 100 height 37
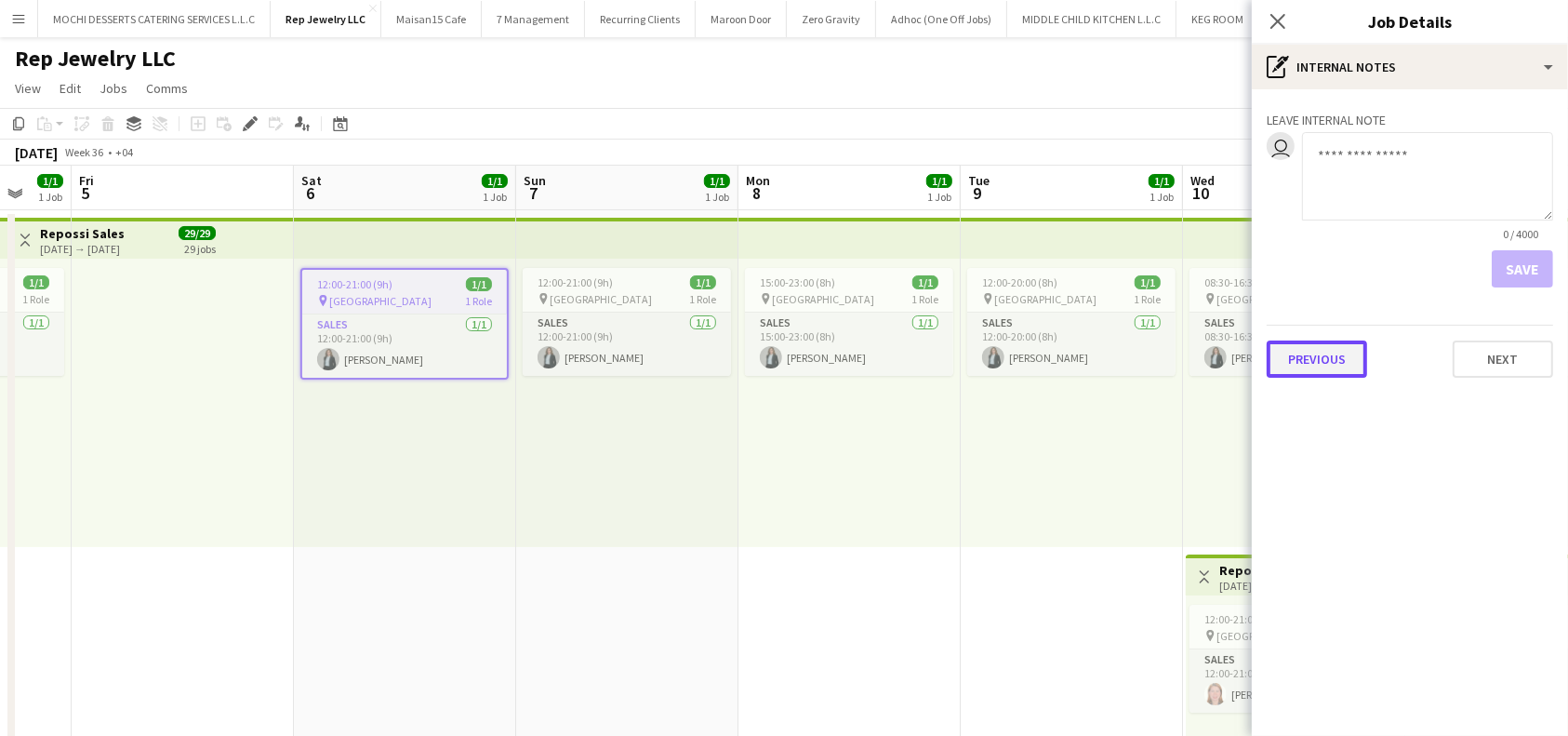
click at [1312, 365] on button "Previous" at bounding box center [1316, 358] width 100 height 37
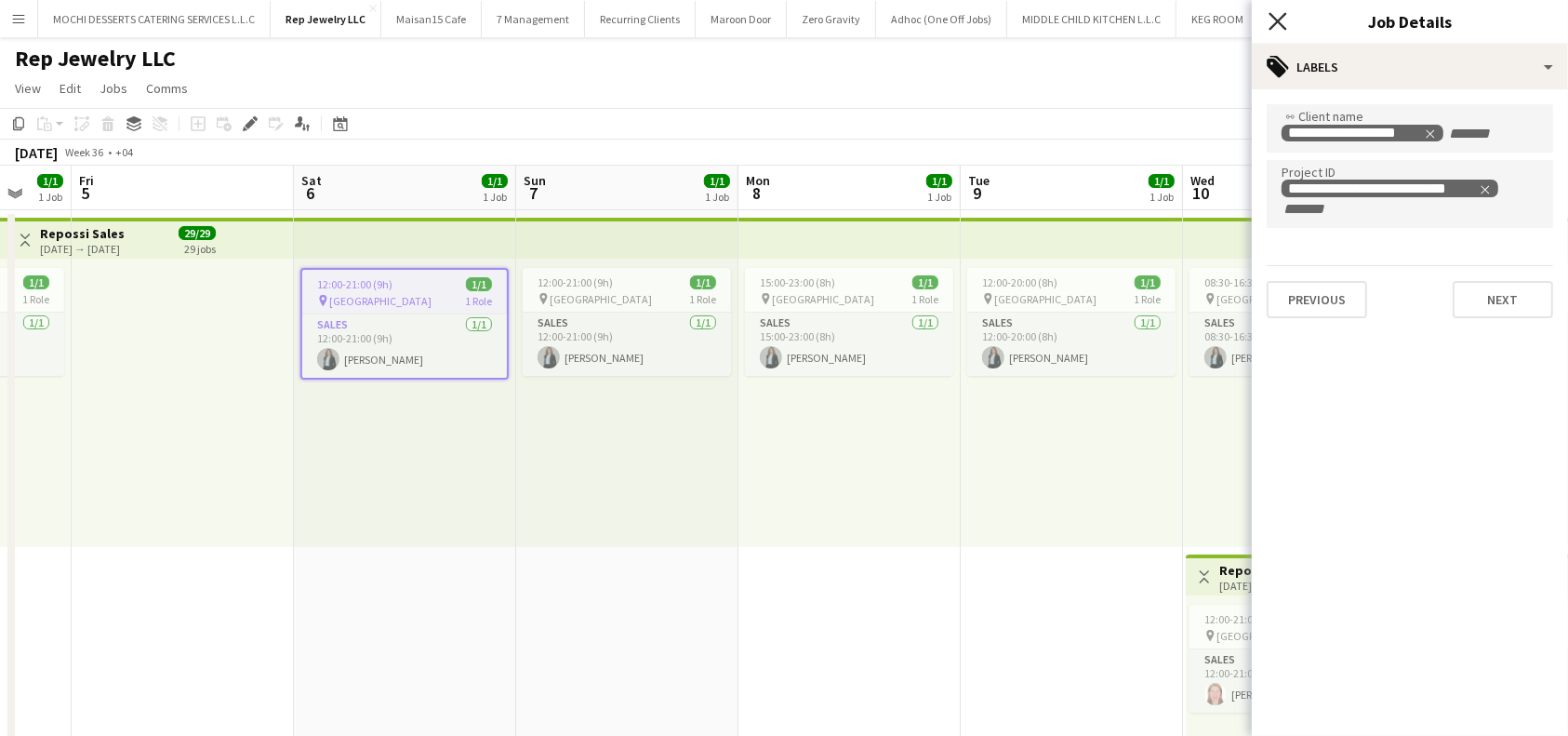
click at [1284, 21] on icon "Close pop-in" at bounding box center [1278, 21] width 18 height 18
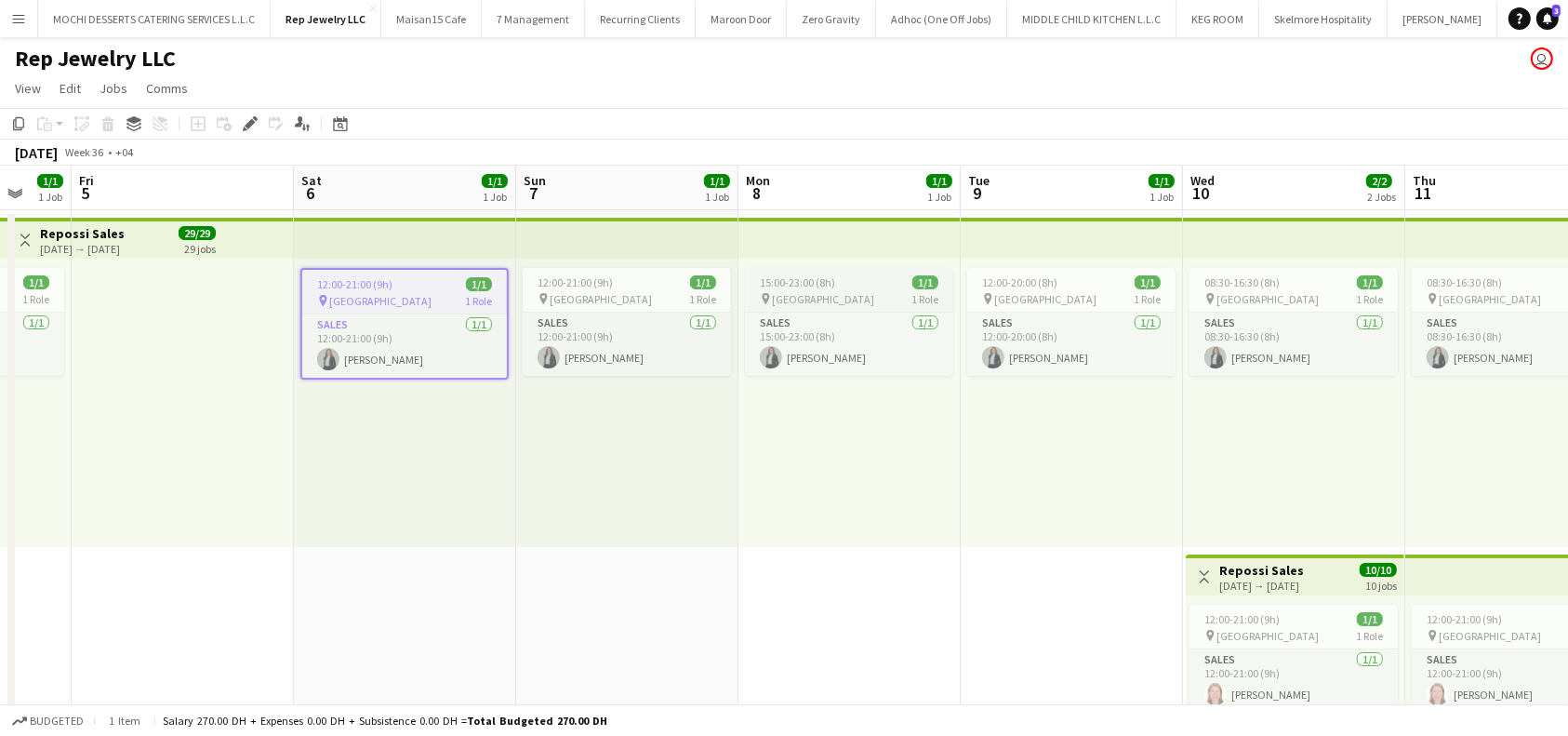
click at [868, 277] on div "15:00-23:00 (8h) 1/1" at bounding box center [848, 282] width 208 height 14
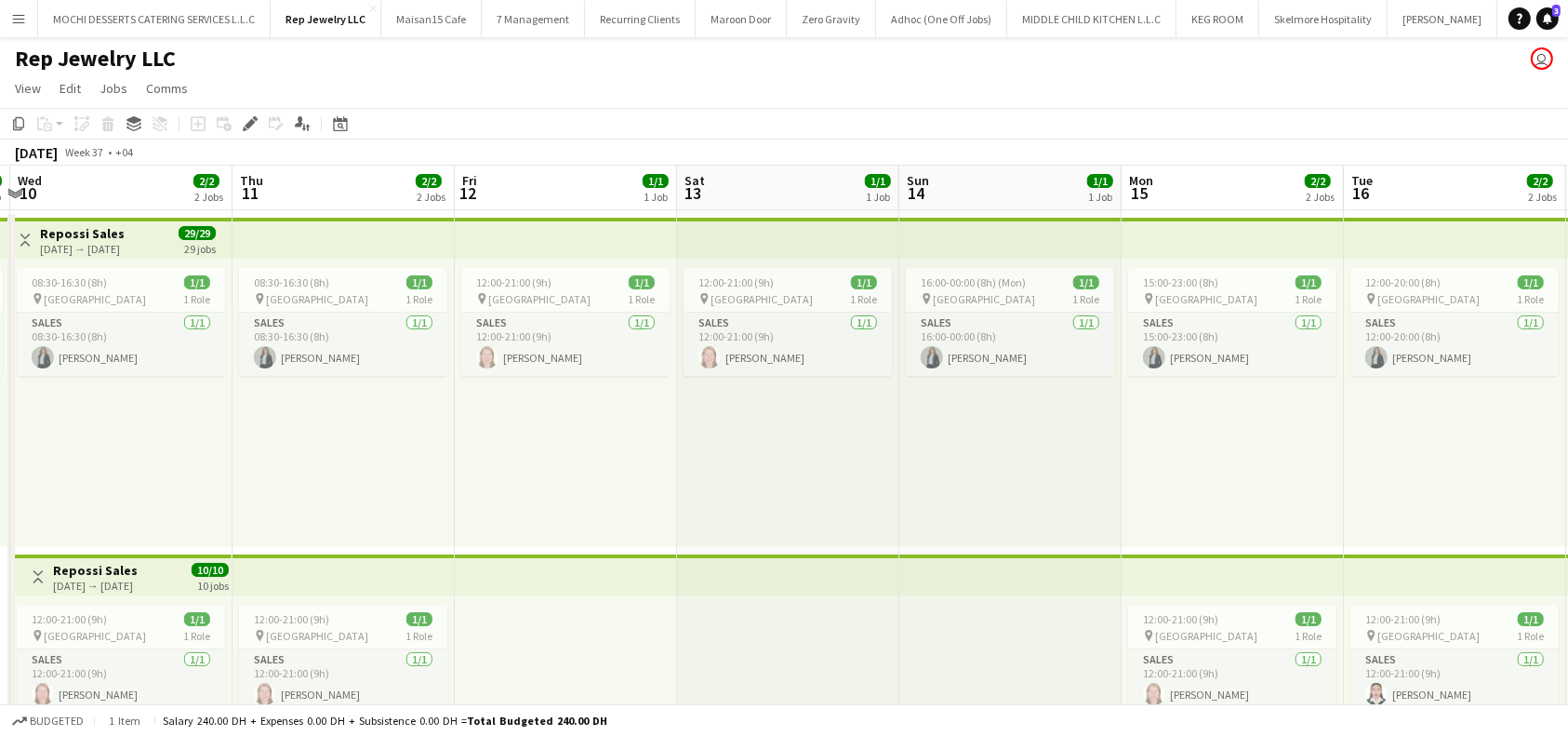
scroll to position [0, 896]
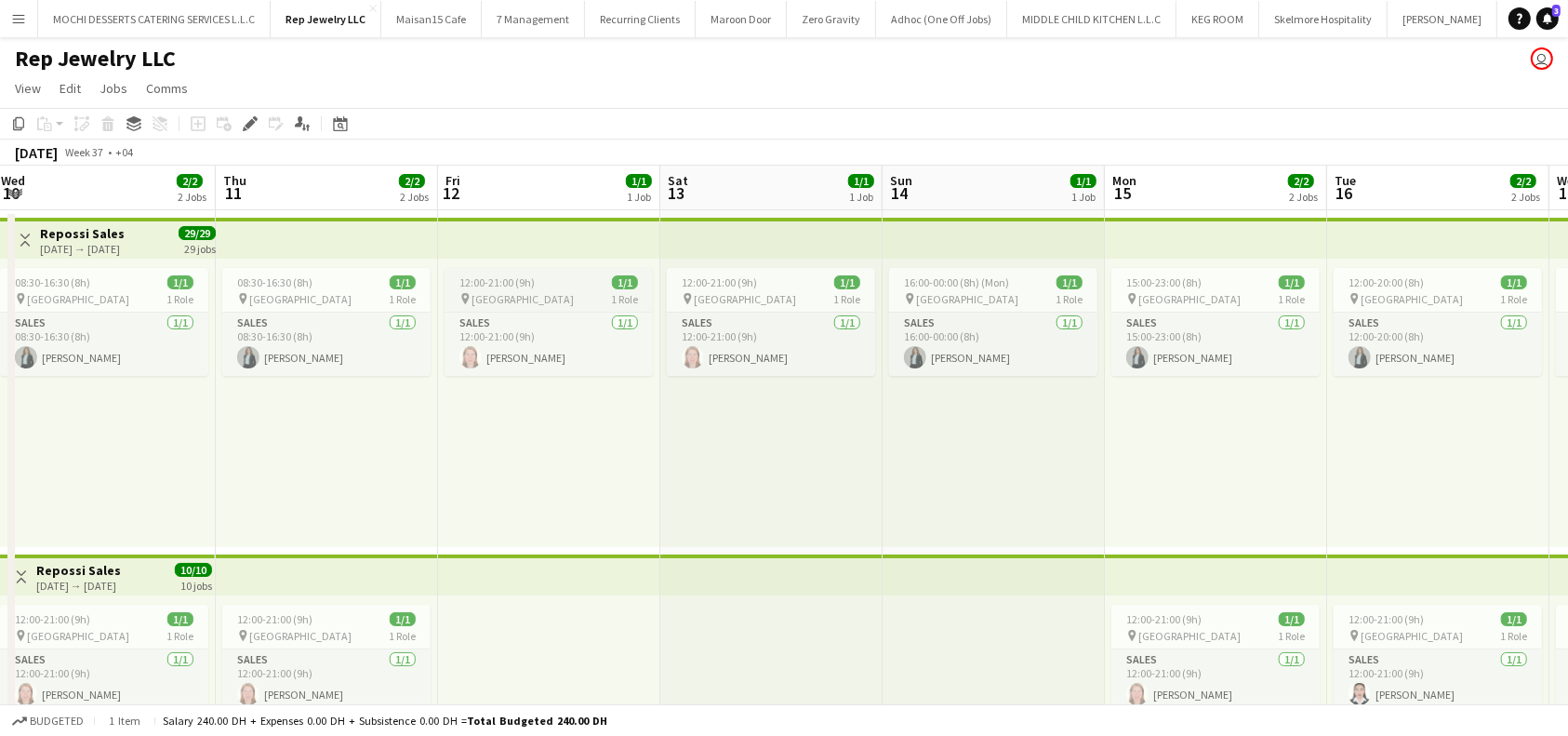
click at [554, 283] on div "12:00-21:00 (9h) 1/1" at bounding box center [548, 282] width 208 height 14
click at [629, 242] on app-top-bar at bounding box center [548, 238] width 222 height 41
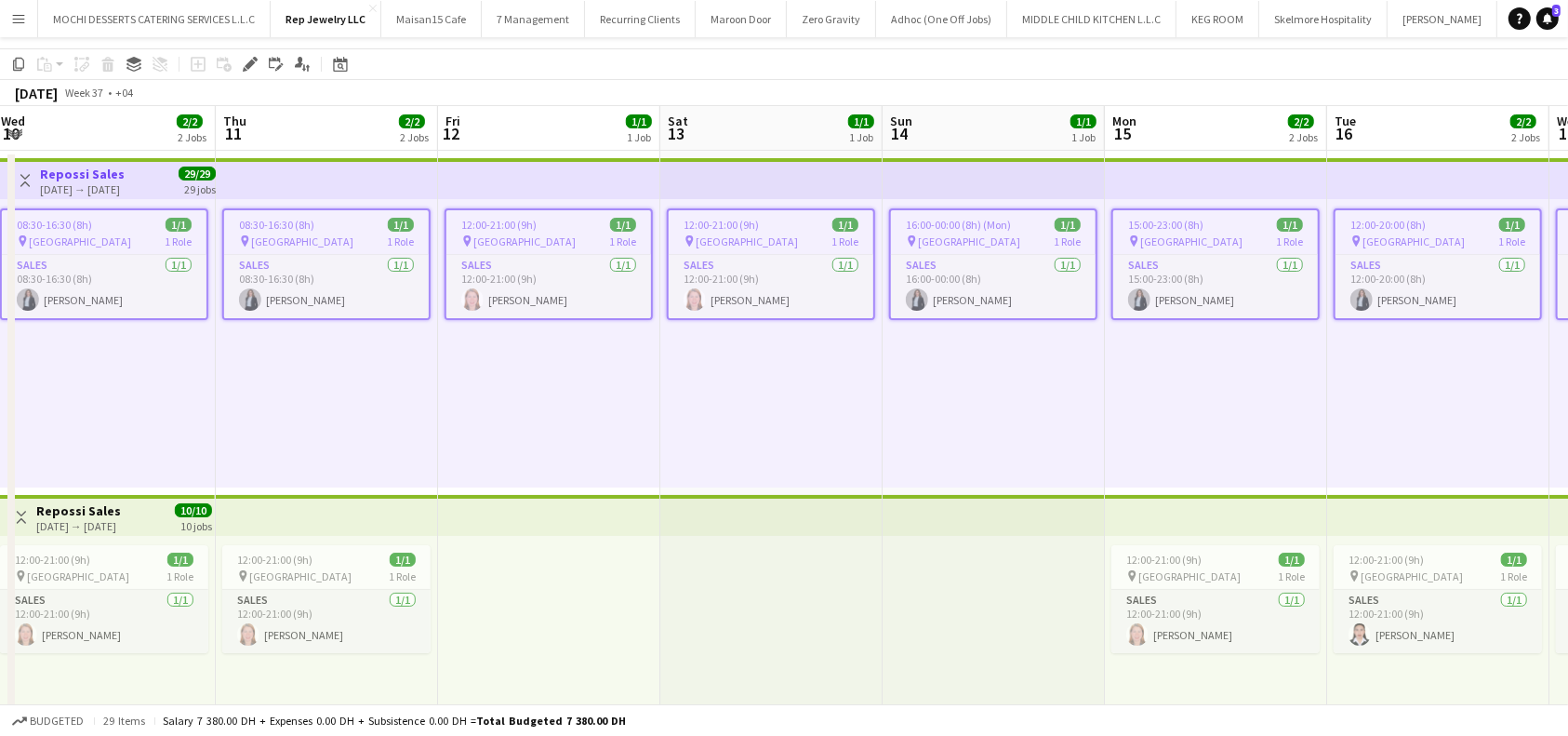
scroll to position [123, 0]
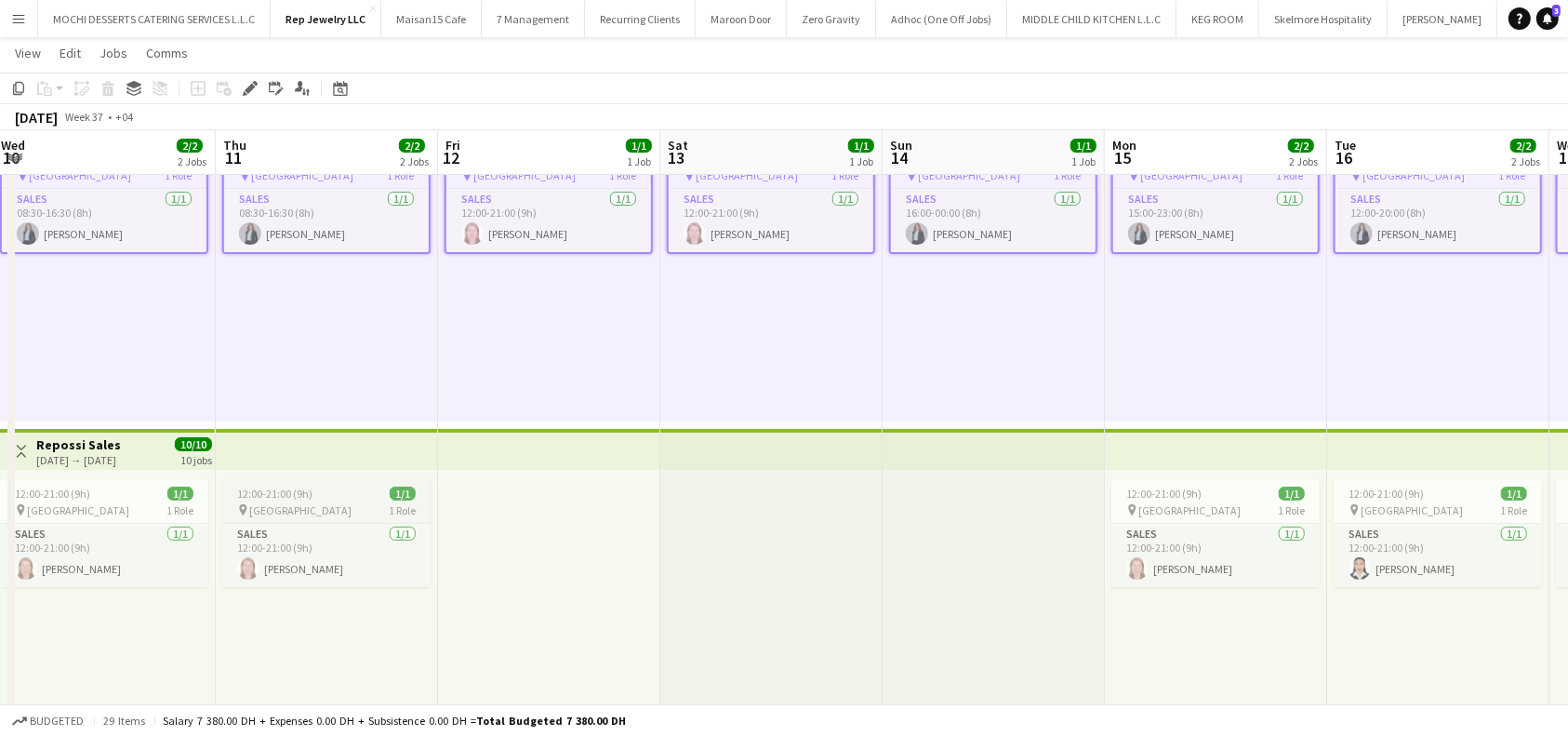
click at [328, 502] on div "pin Dubai Mall 1 Role" at bounding box center [325, 509] width 208 height 15
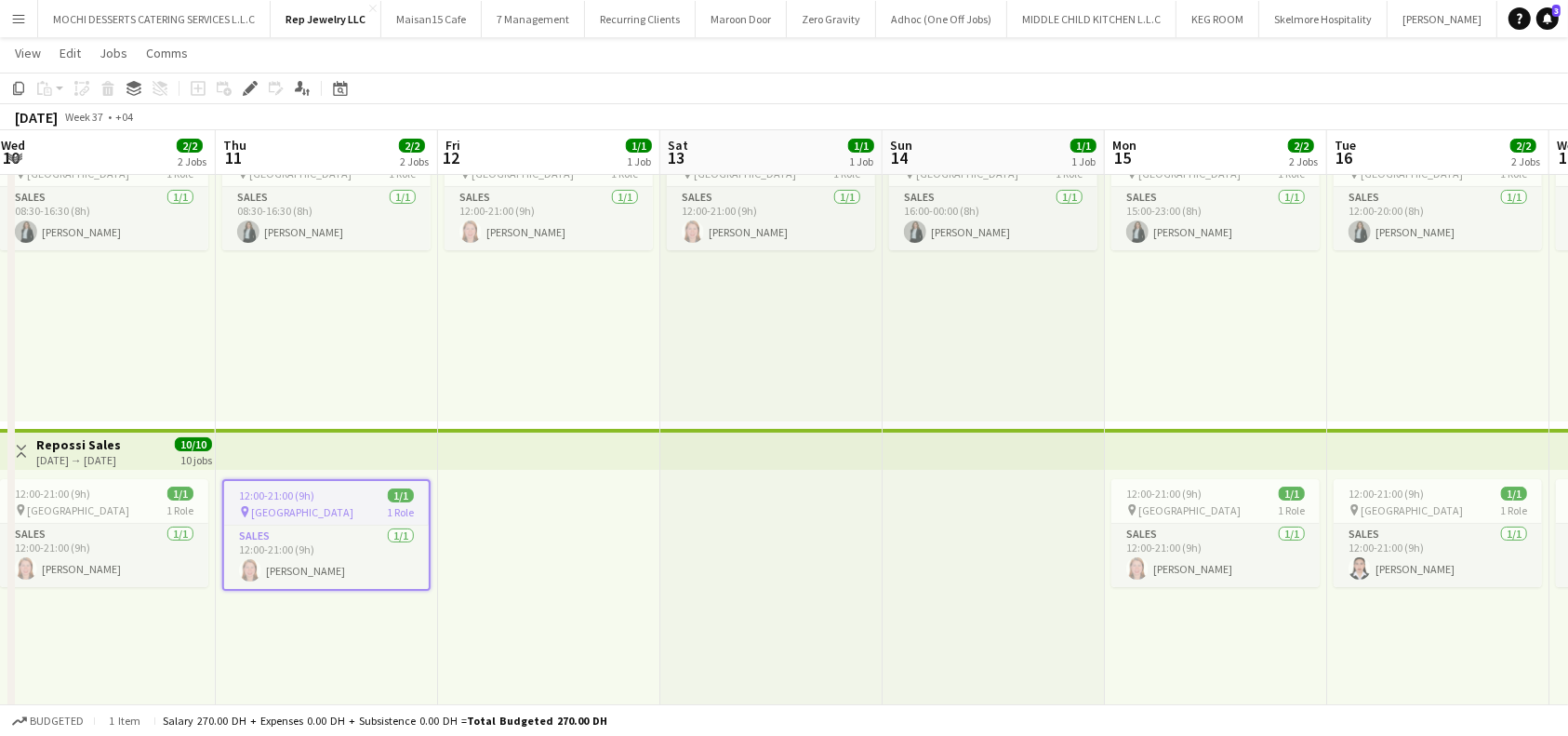
click at [239, 460] on app-top-bar at bounding box center [326, 449] width 222 height 41
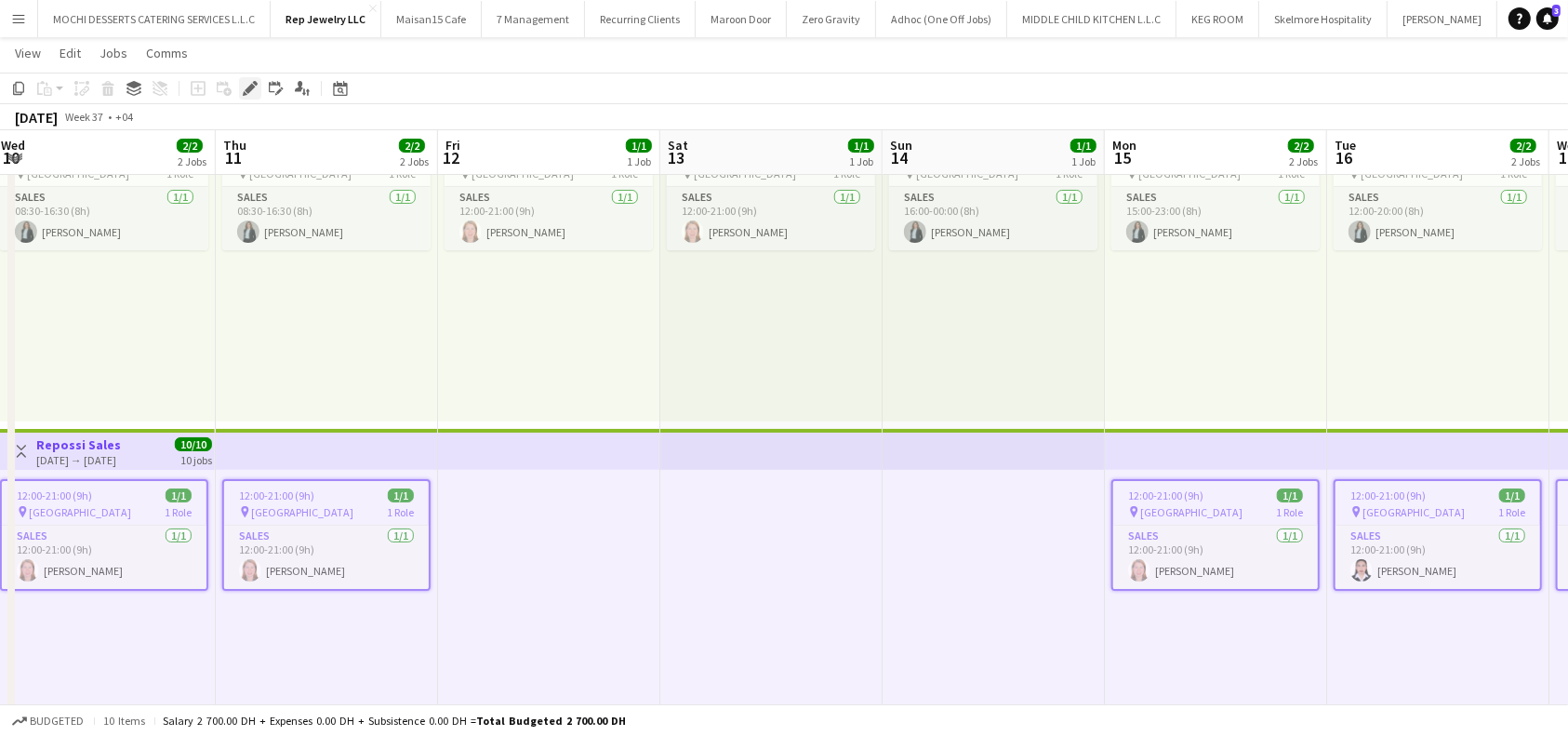
click at [254, 92] on icon "Edit" at bounding box center [250, 88] width 15 height 15
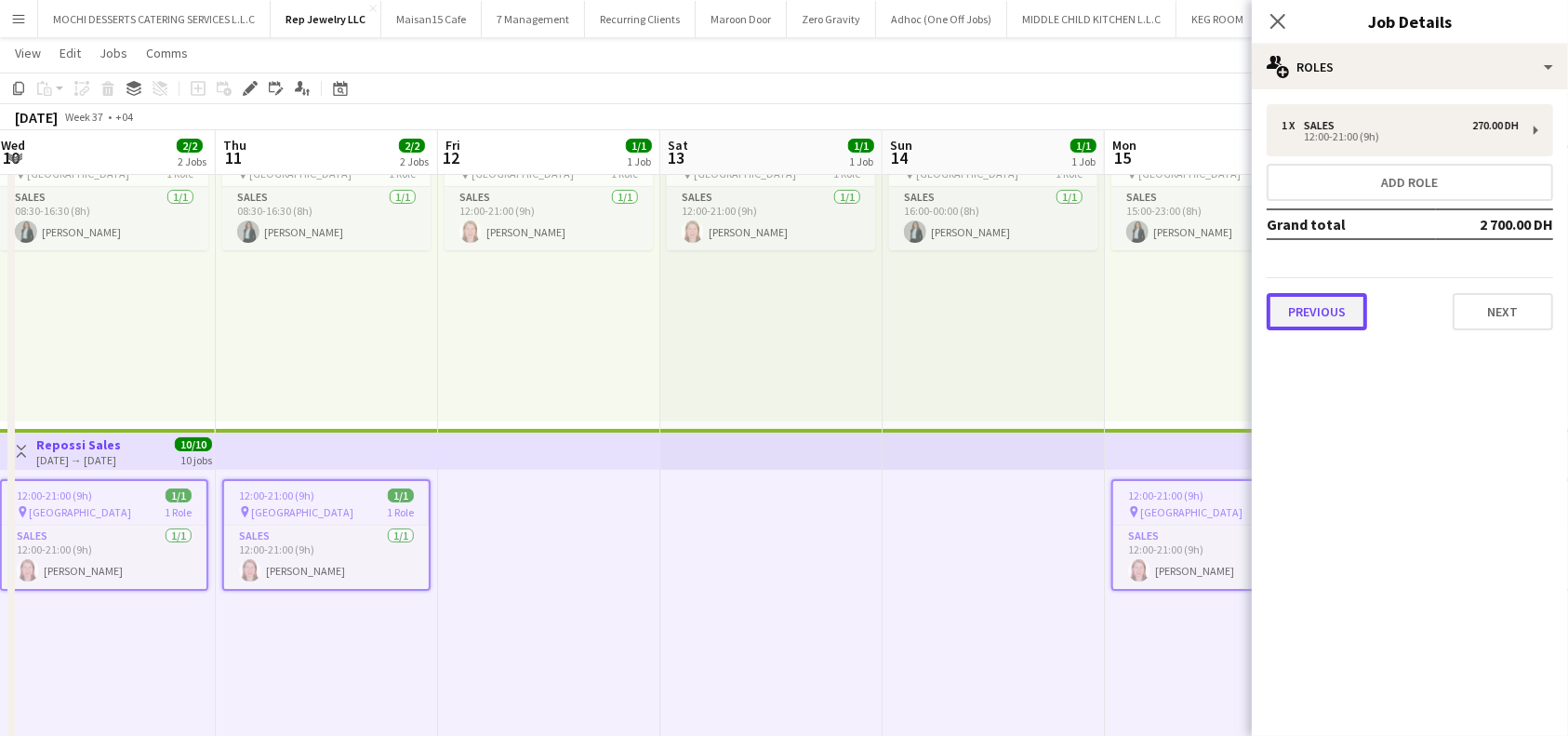
click at [1308, 308] on button "Previous" at bounding box center [1316, 311] width 100 height 37
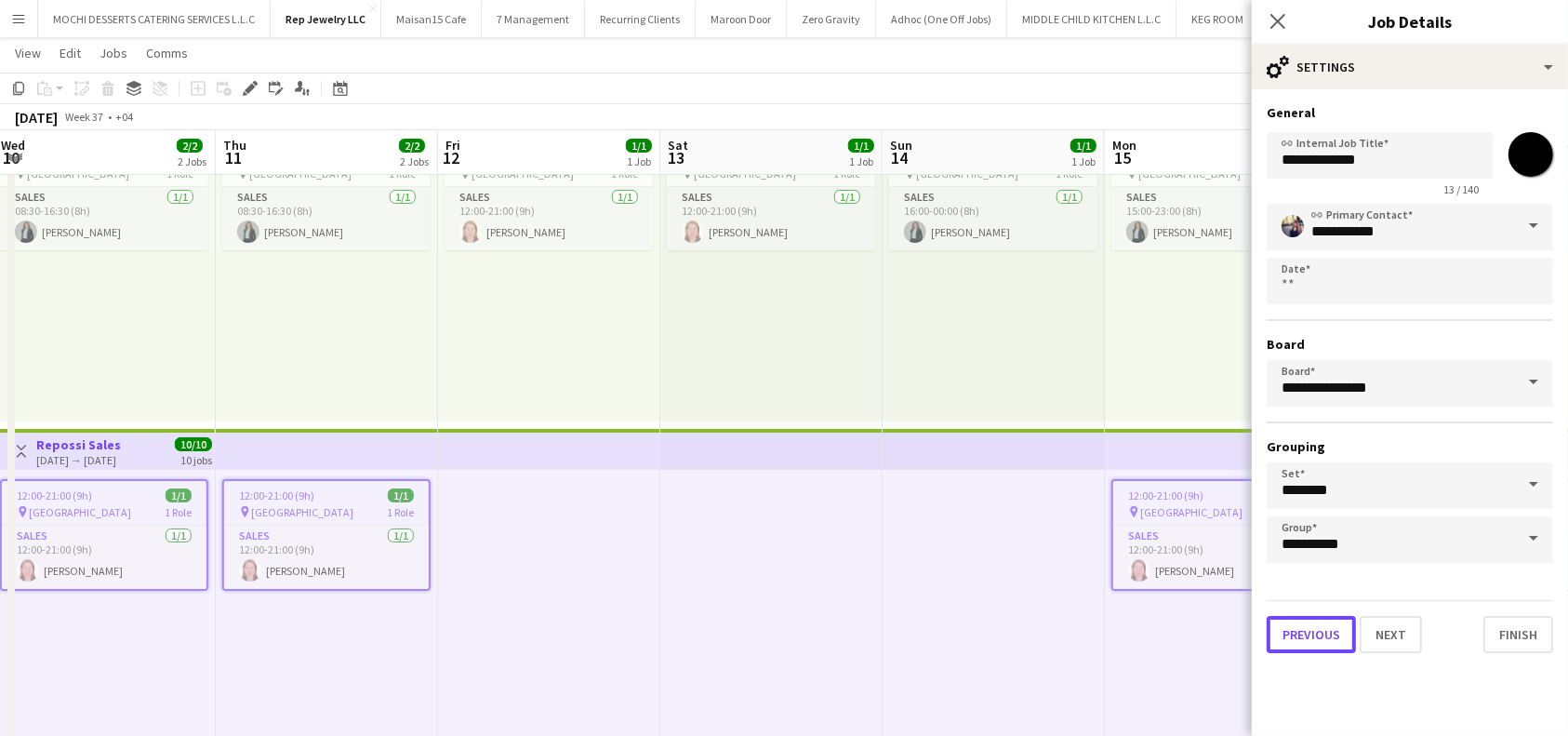
click at [1296, 629] on button "Previous" at bounding box center [1311, 634] width 89 height 37
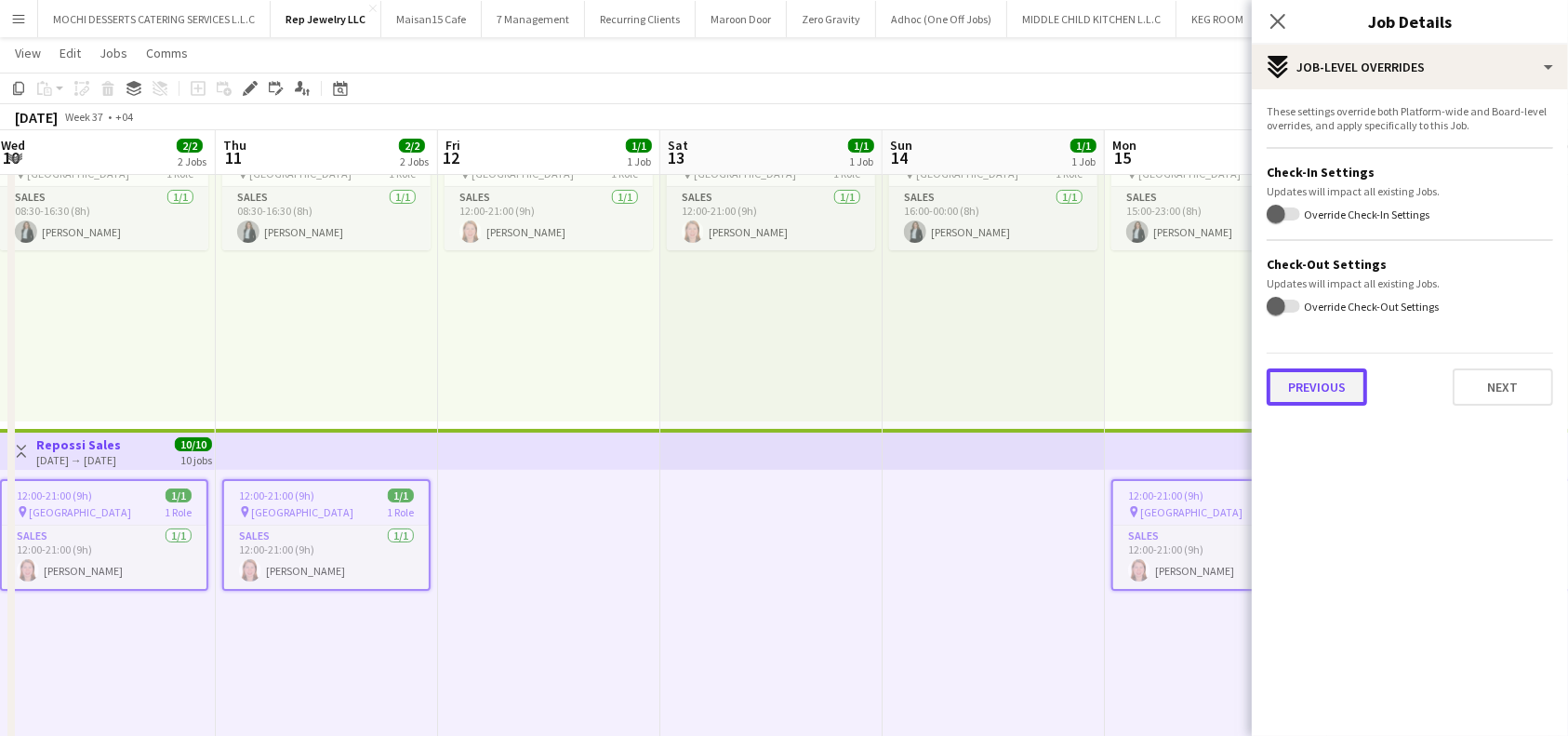
click at [1332, 374] on button "Previous" at bounding box center [1316, 386] width 100 height 37
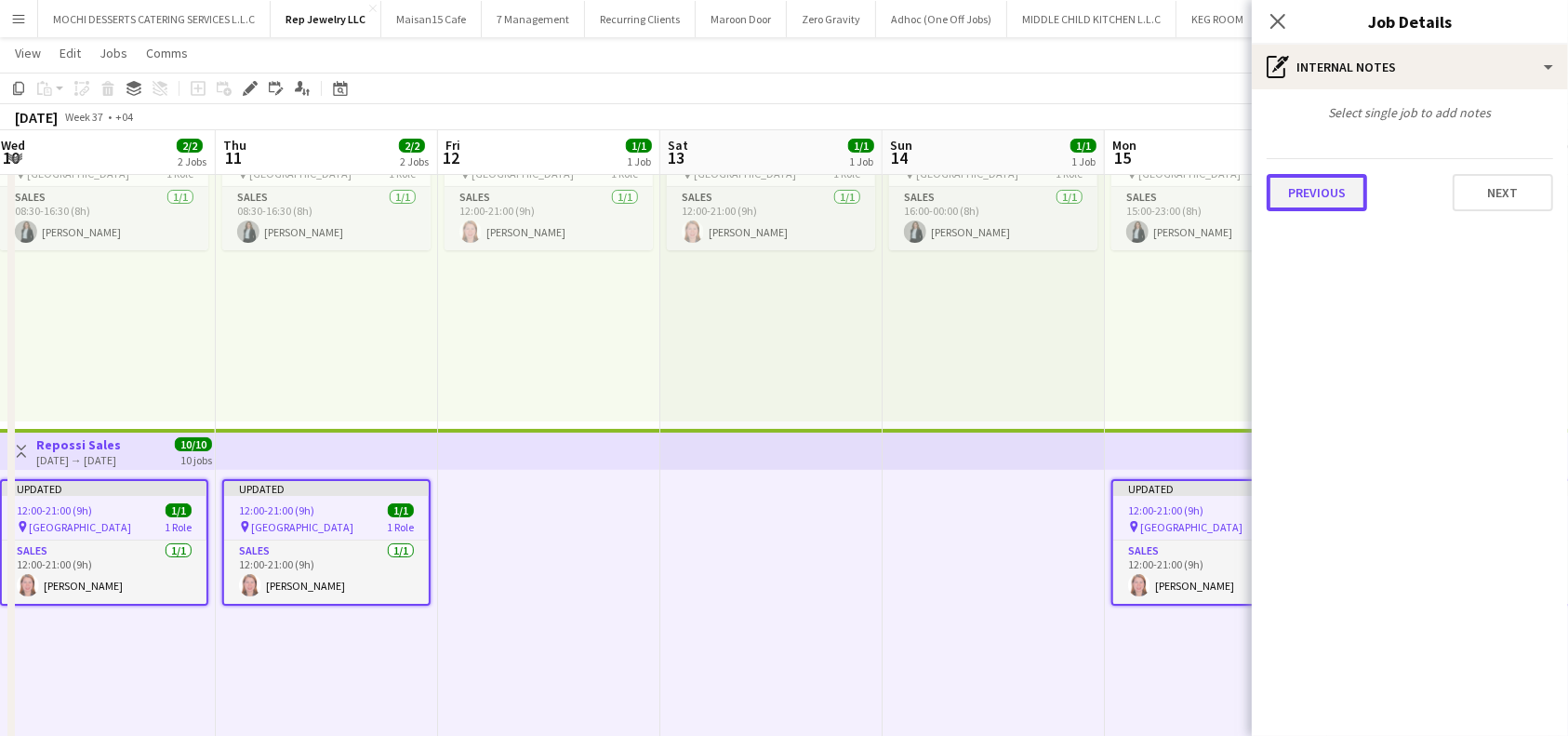
click at [1329, 194] on button "Previous" at bounding box center [1316, 192] width 100 height 37
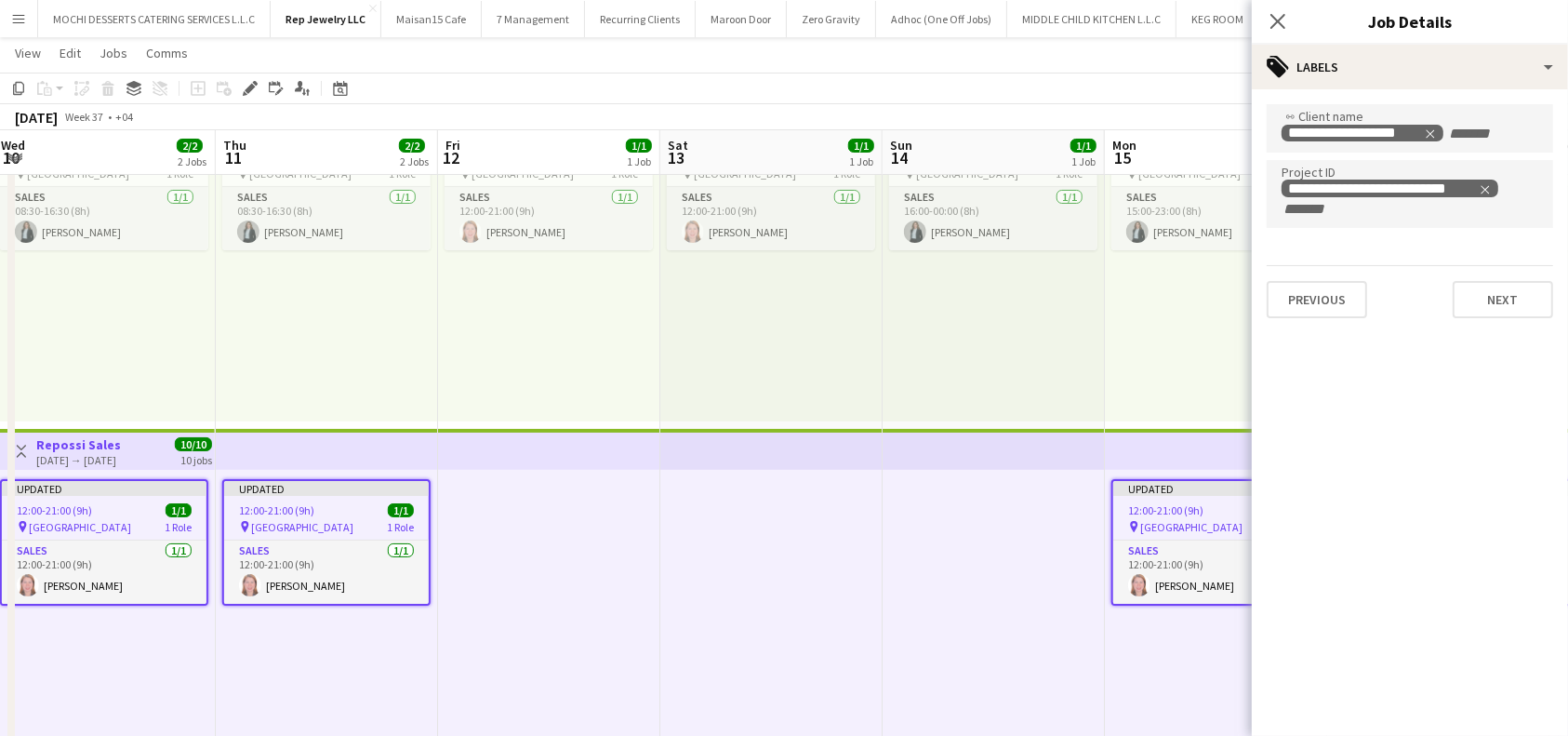
click at [1271, 2] on div "Close pop-in" at bounding box center [1278, 21] width 52 height 43
click at [1287, 23] on app-icon "Close pop-in" at bounding box center [1278, 21] width 27 height 27
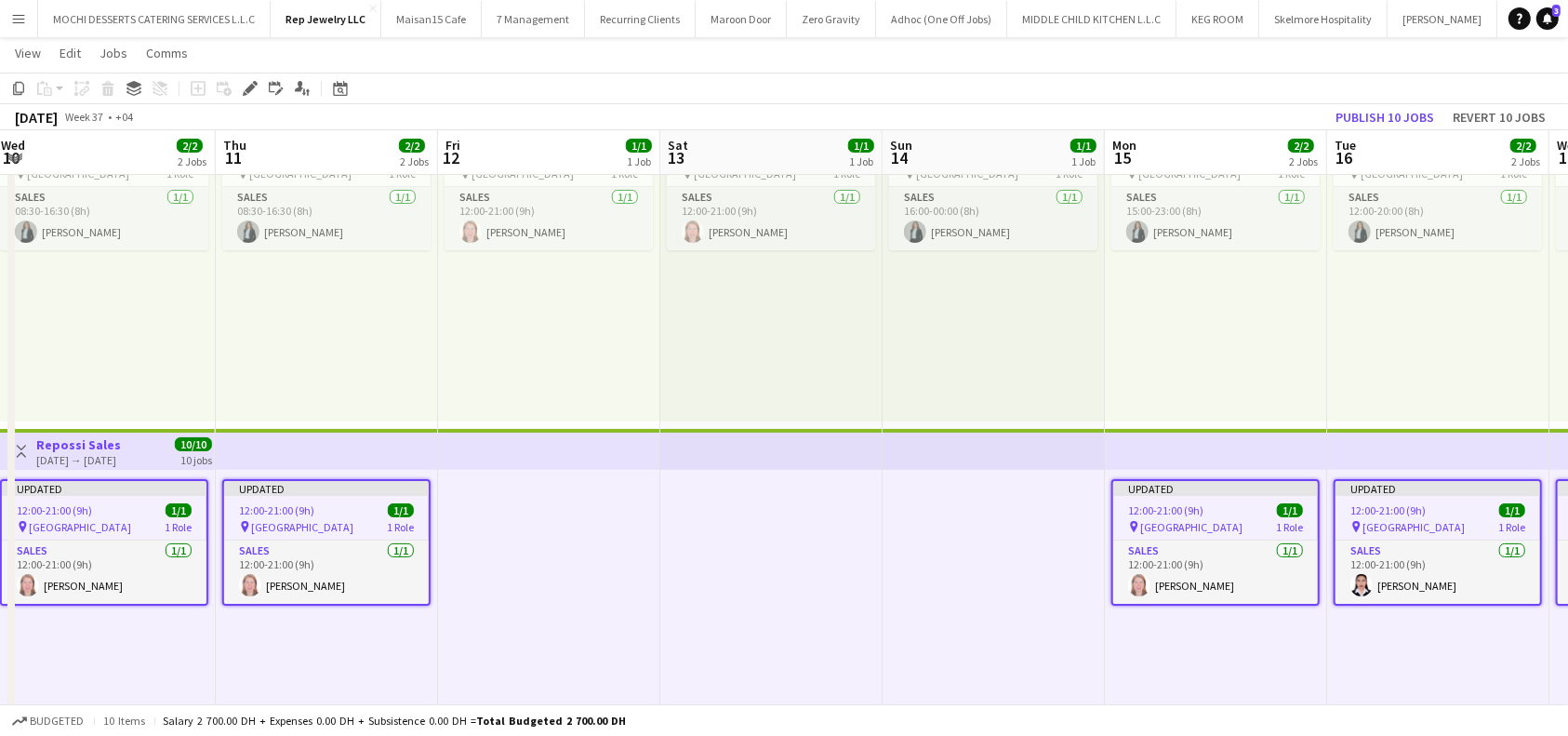
click at [1280, 321] on div "15:00-23:00 (8h) 1/1 pin Dubai Mall 1 Role Sales 1/1 15:00-23:00 (8h) Sawsan Fa…" at bounding box center [1215, 277] width 222 height 288
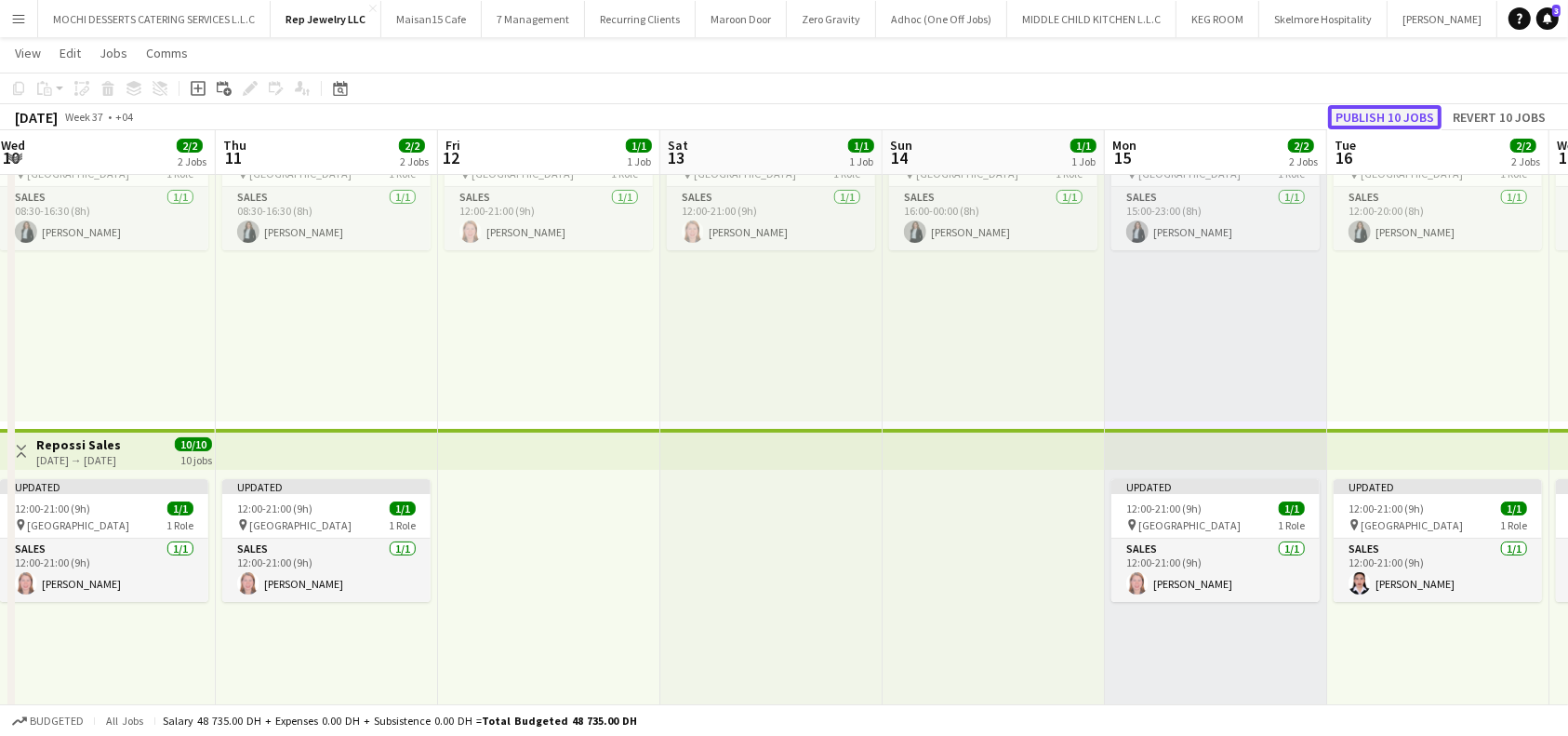
click at [1384, 115] on button "Publish 10 jobs" at bounding box center [1384, 117] width 113 height 24
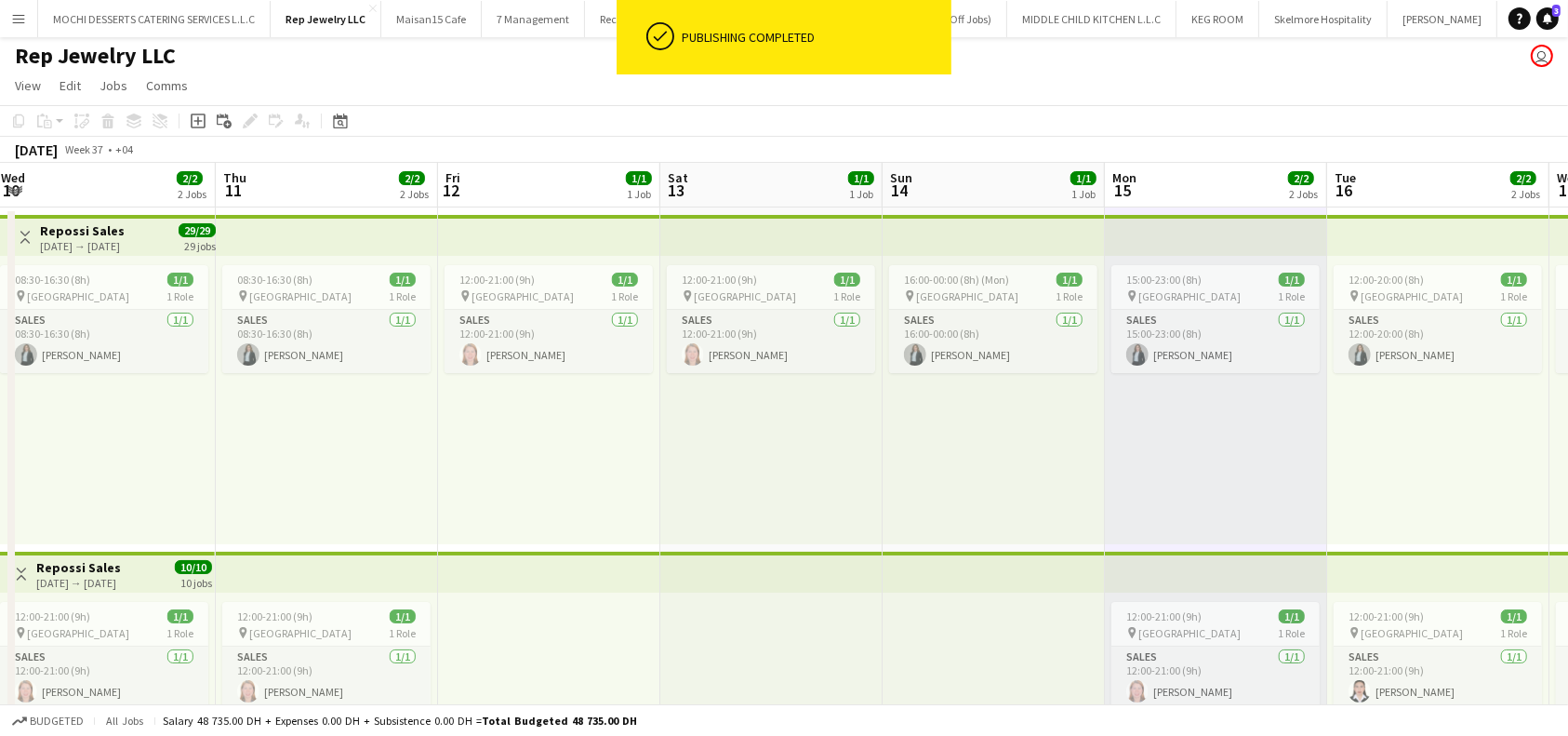
scroll to position [0, 0]
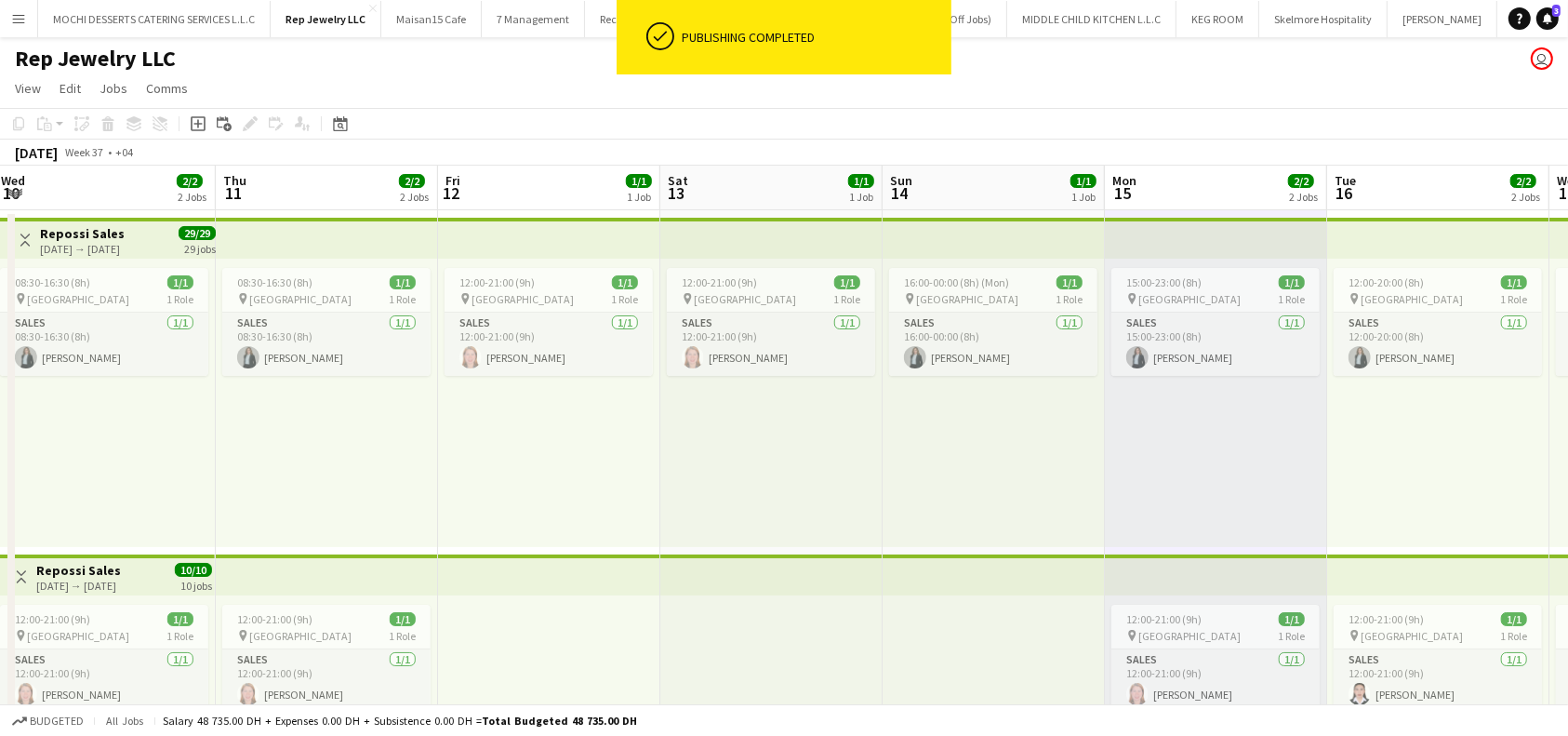
click at [560, 194] on app-board-header-date "Fri 12 1/1 1 Job" at bounding box center [548, 187] width 222 height 45
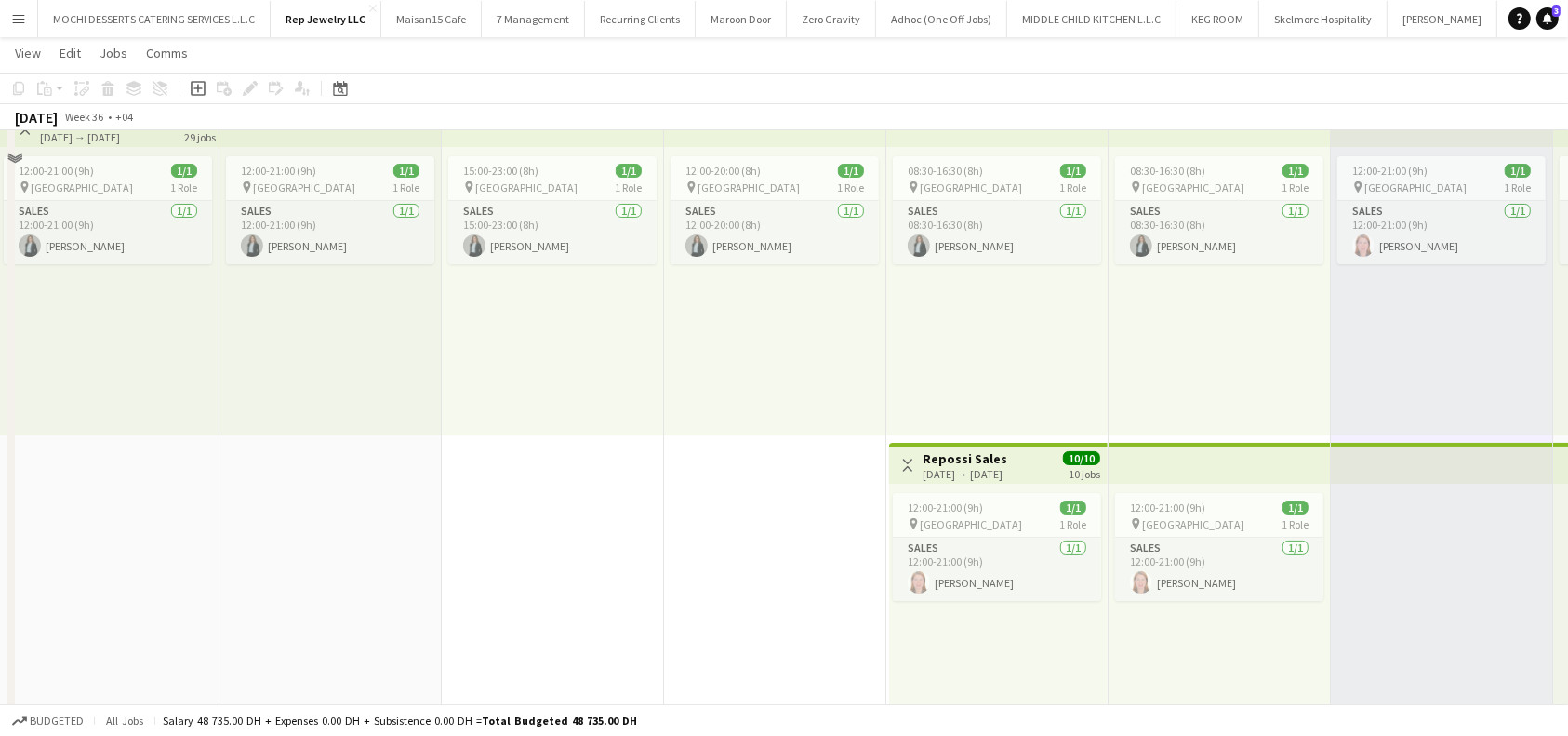
scroll to position [185, 0]
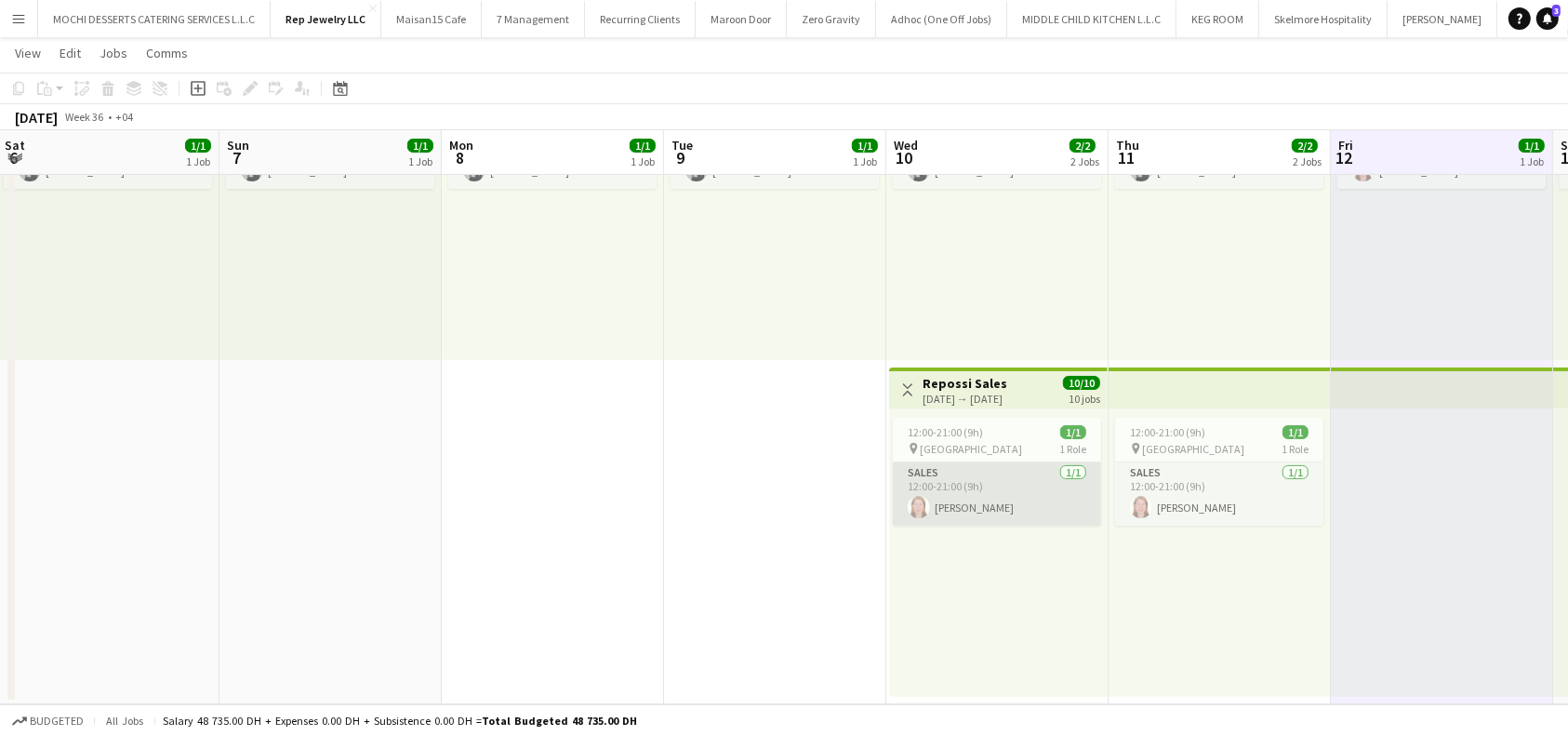
click at [957, 489] on app-card-role "Sales 1/1 12:00-21:00 (9h) Analyn Naval" at bounding box center [996, 494] width 208 height 64
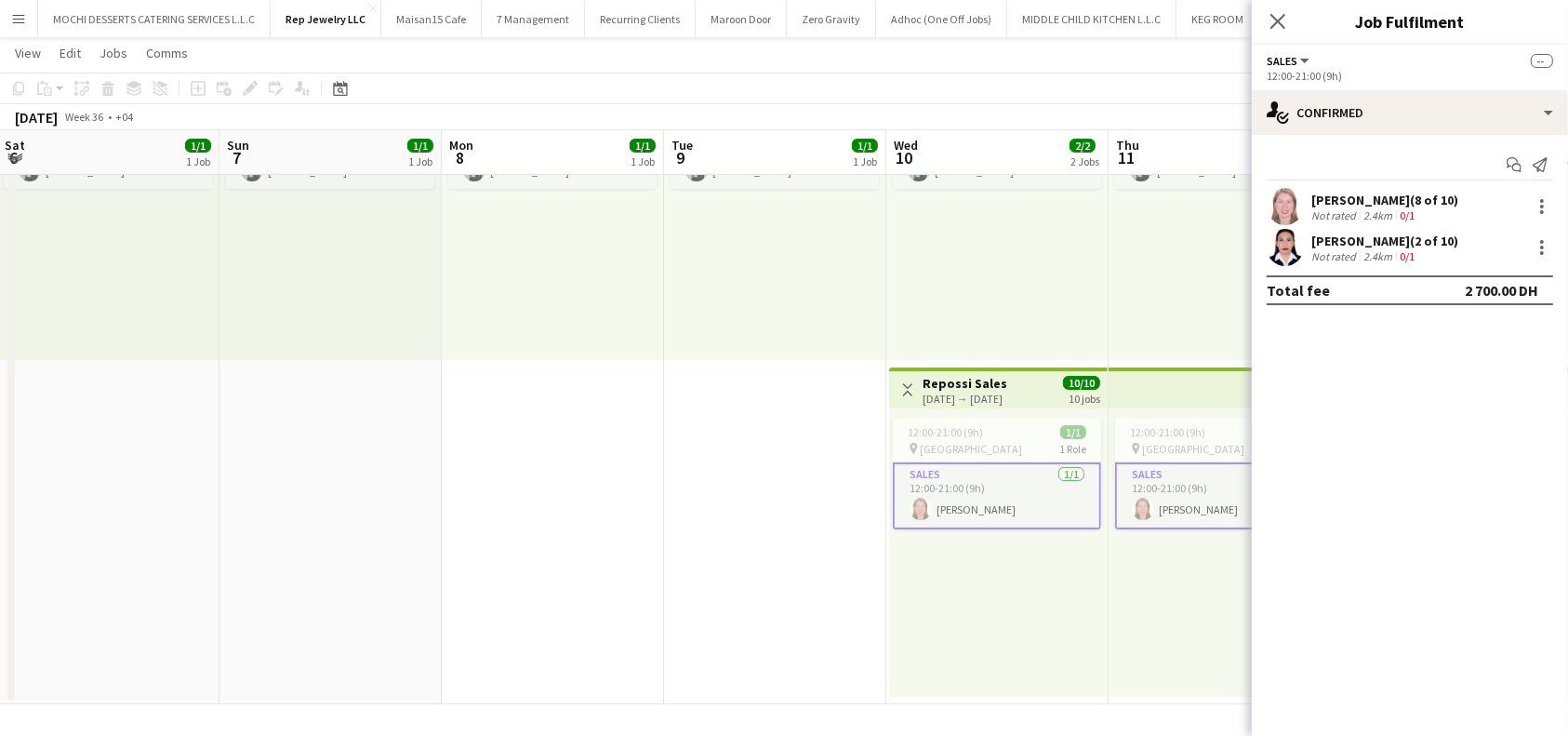
drag, startPoint x: 1388, startPoint y: 200, endPoint x: 1314, endPoint y: 194, distance: 74.2
click at [1314, 194] on div "Analyn Naval (8 of 10)" at bounding box center [1385, 200] width 147 height 17
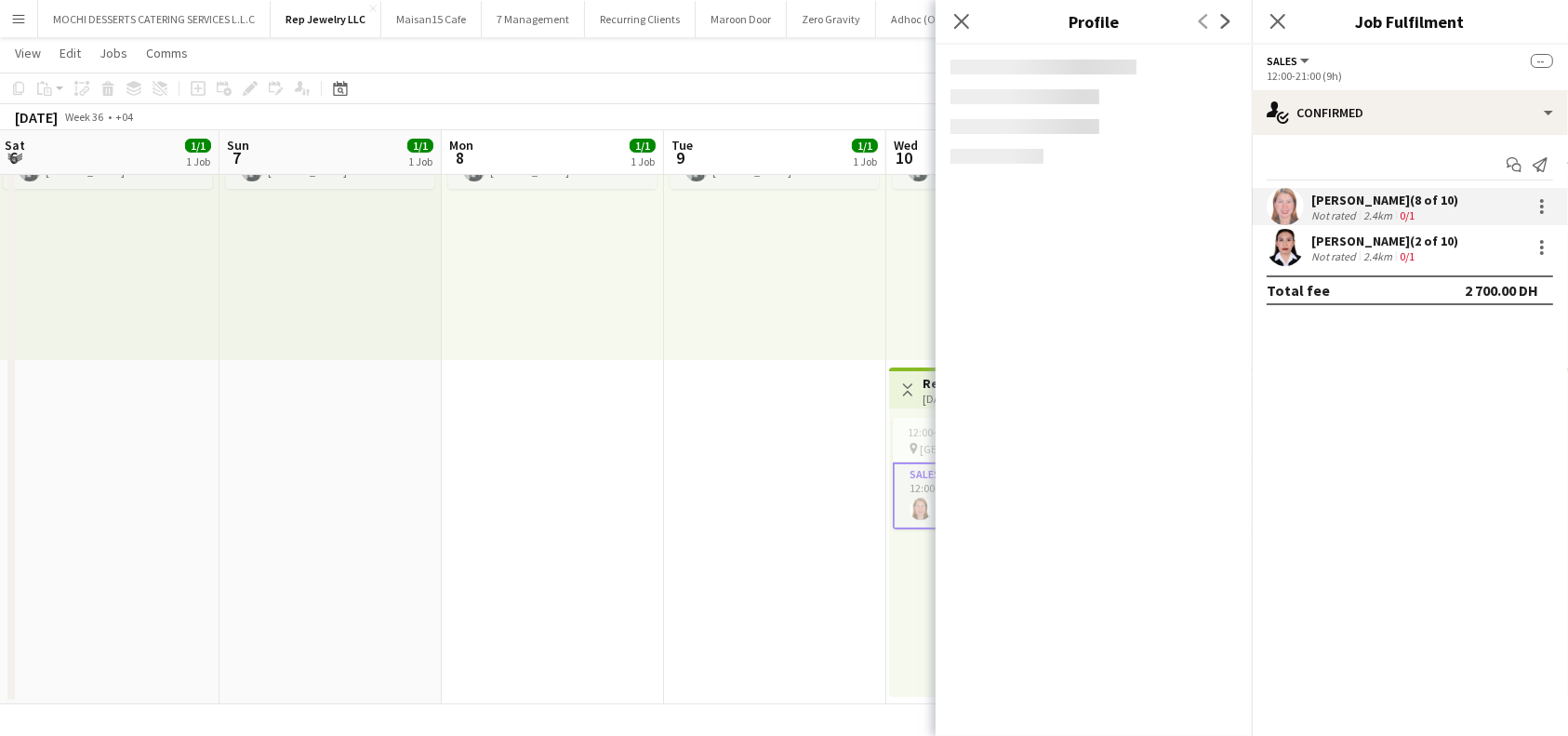
copy div "Analyn Naval"
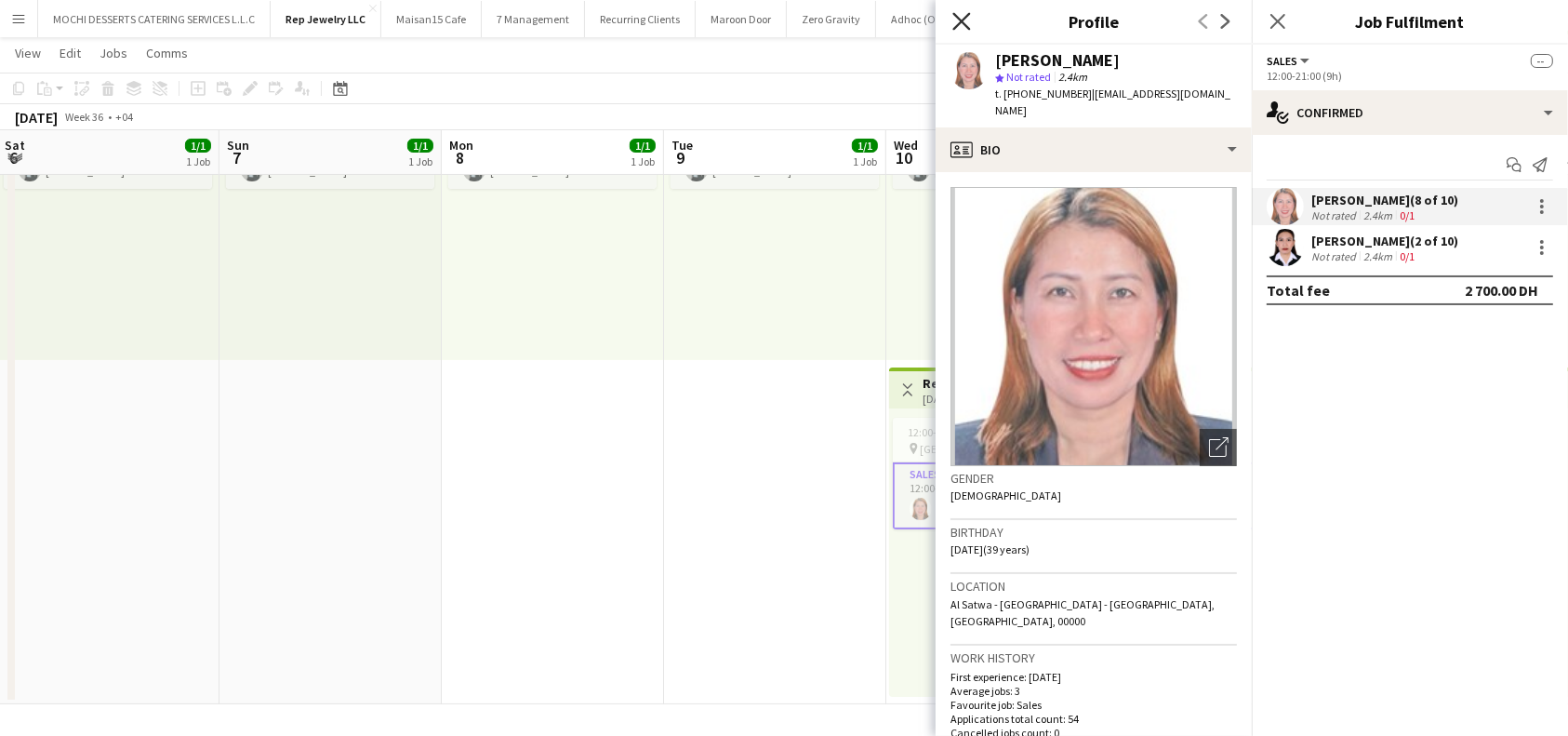
click at [957, 22] on icon "Close pop-in" at bounding box center [961, 21] width 18 height 18
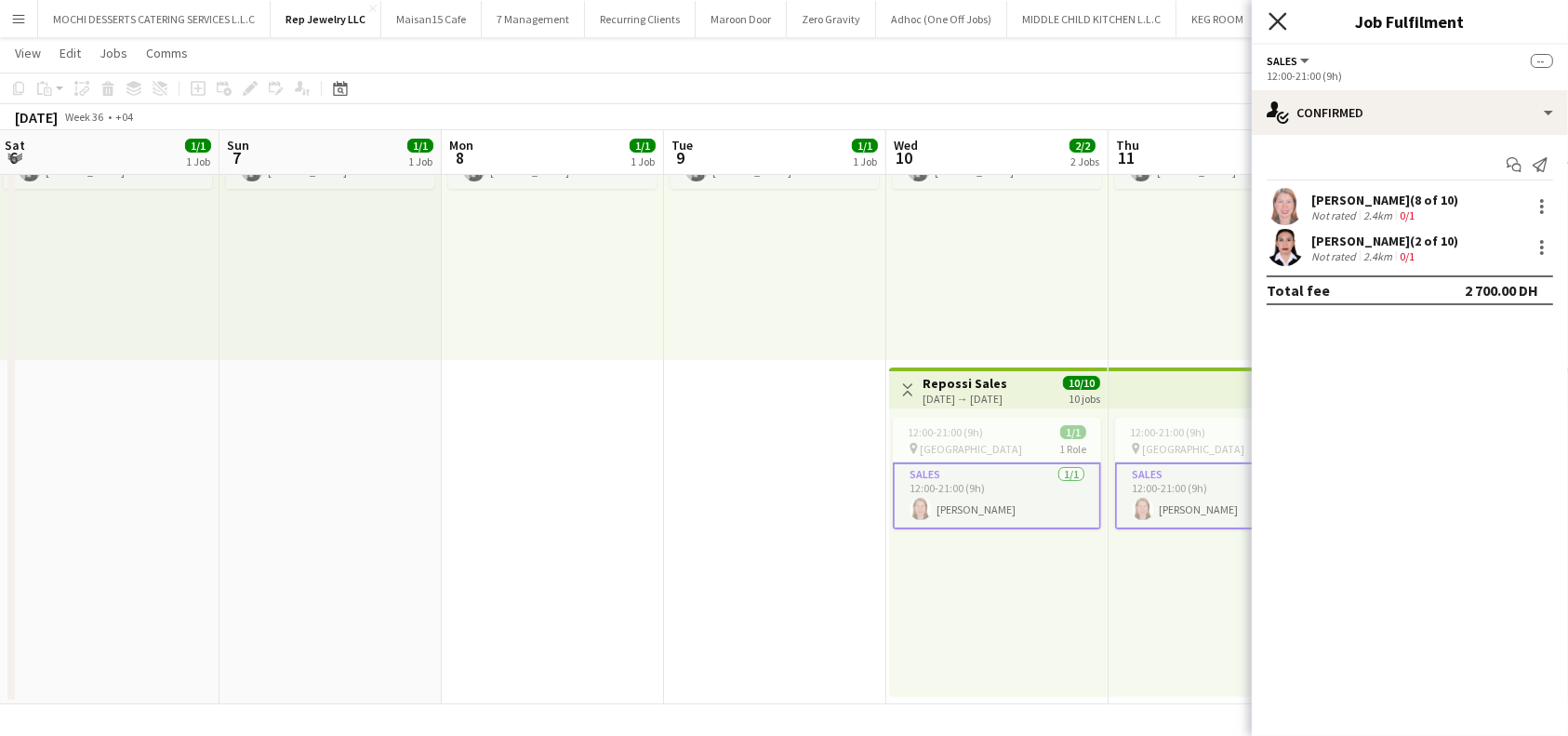
click at [1273, 26] on icon at bounding box center [1278, 21] width 18 height 18
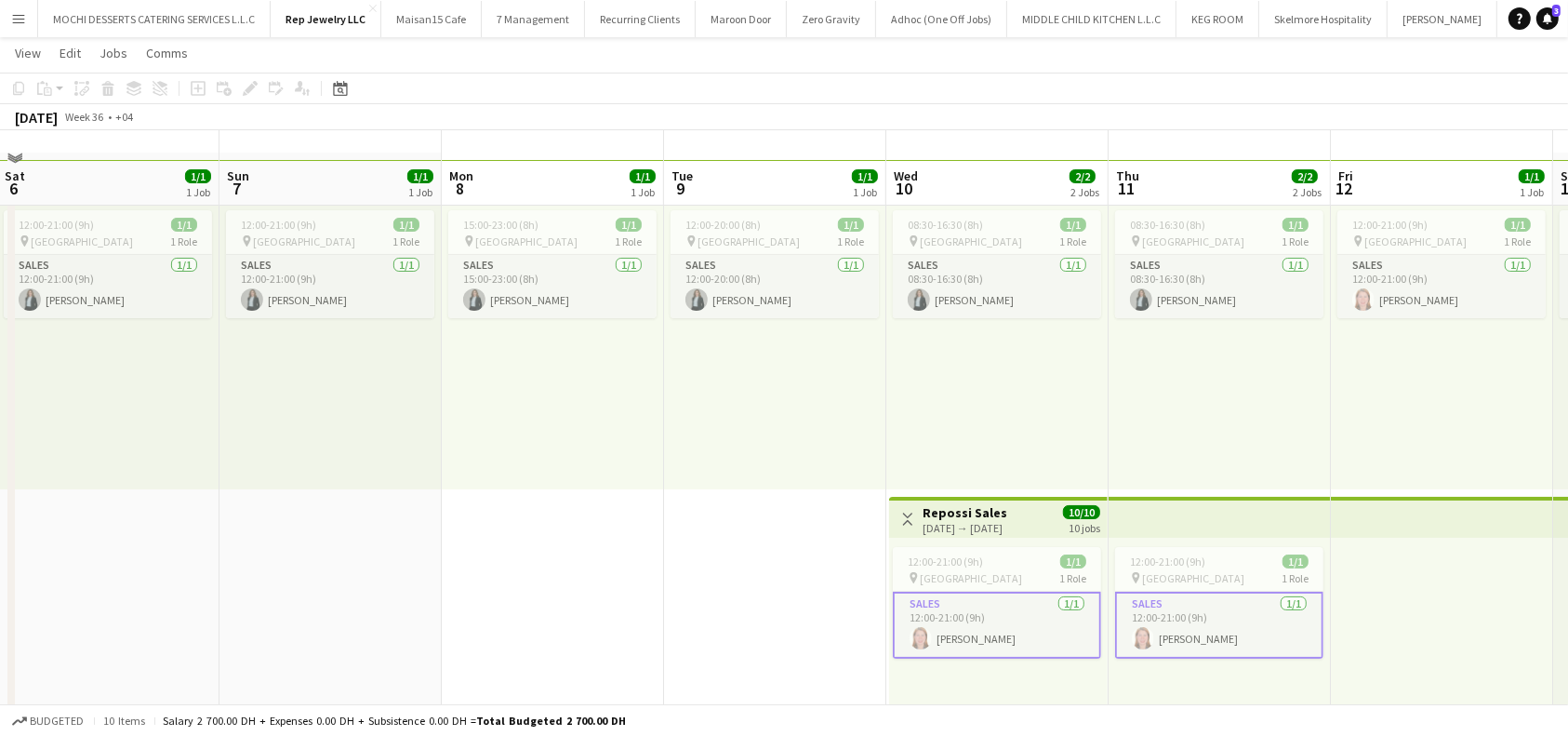
scroll to position [0, 0]
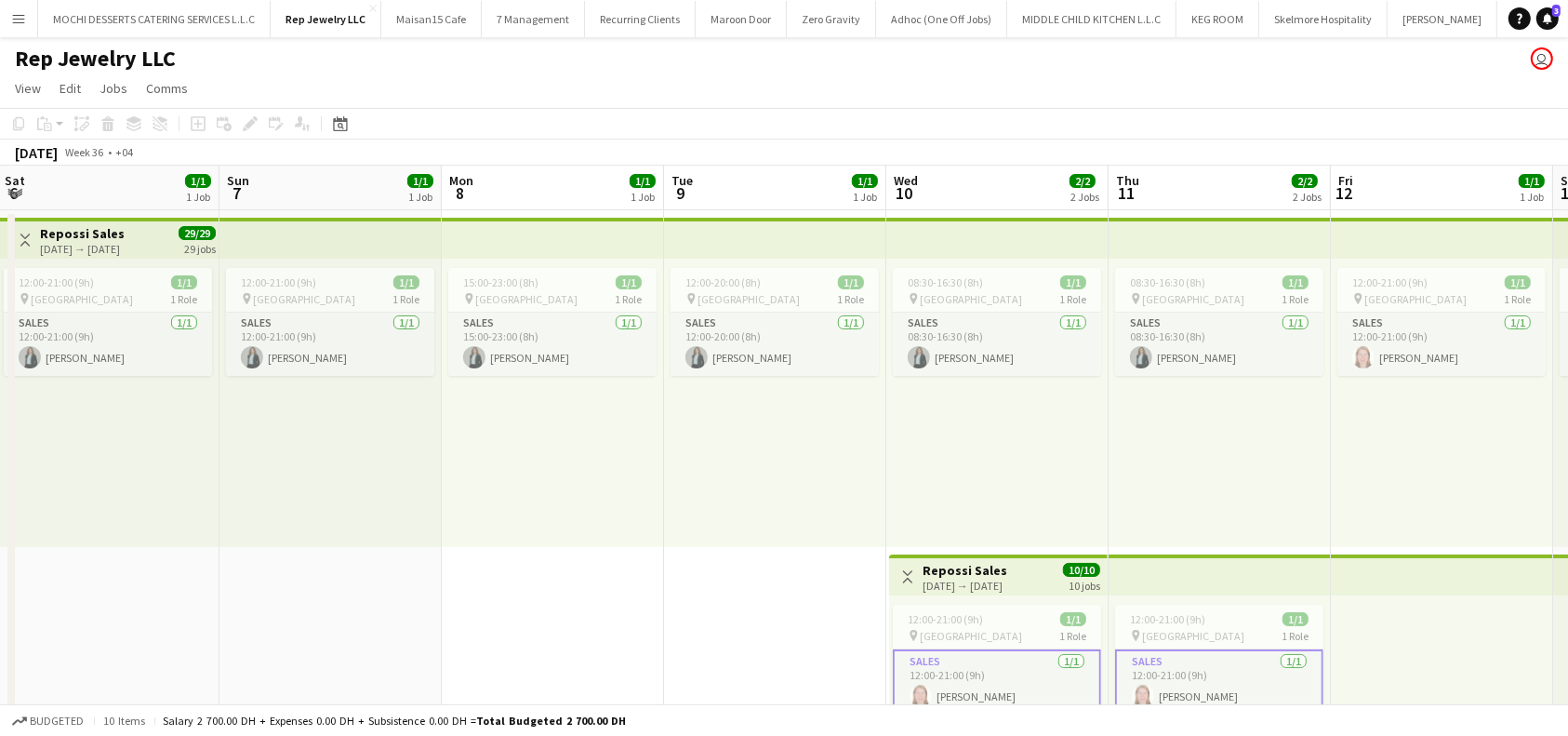
click at [1240, 242] on app-top-bar at bounding box center [1219, 238] width 222 height 41
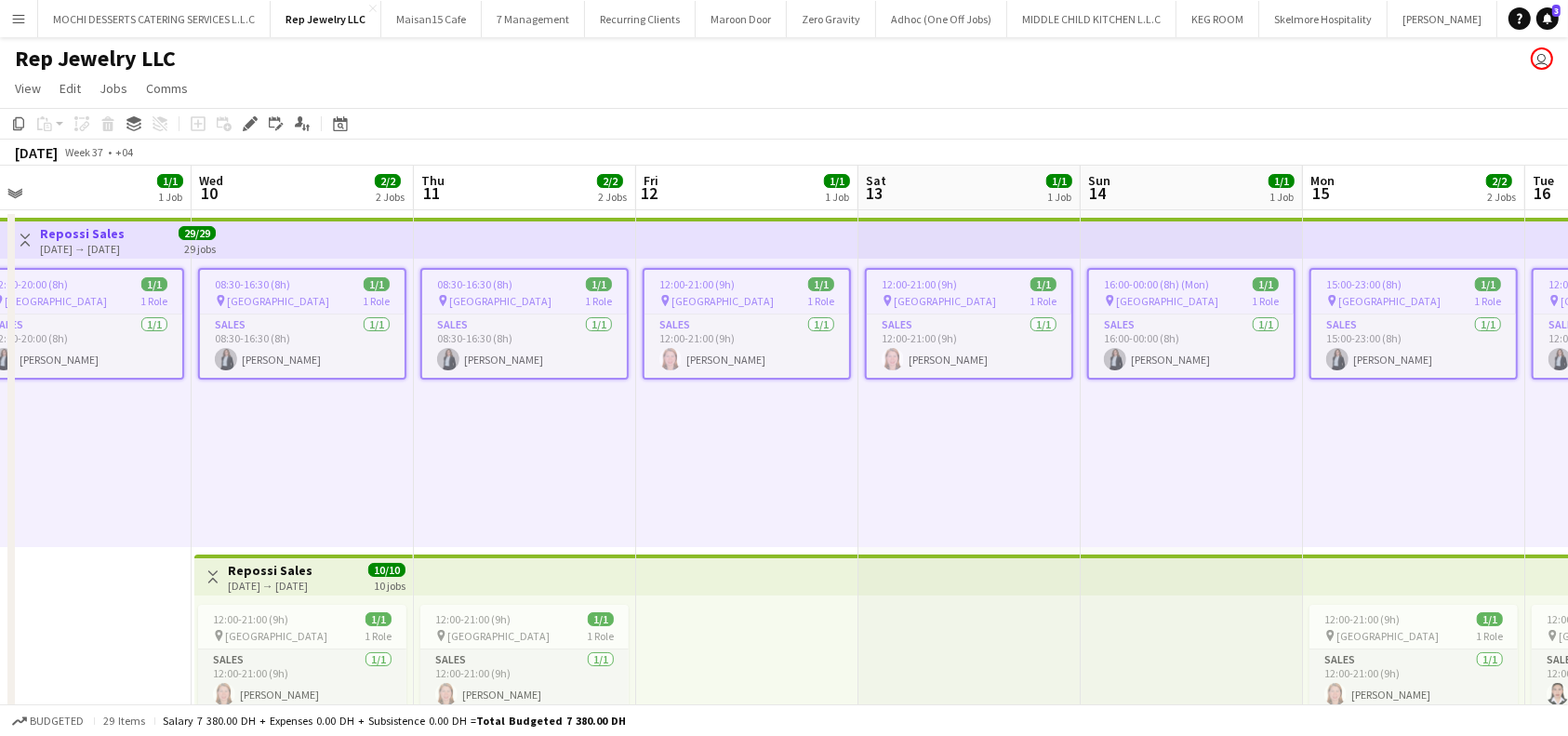
click at [707, 234] on app-top-bar at bounding box center [747, 238] width 222 height 41
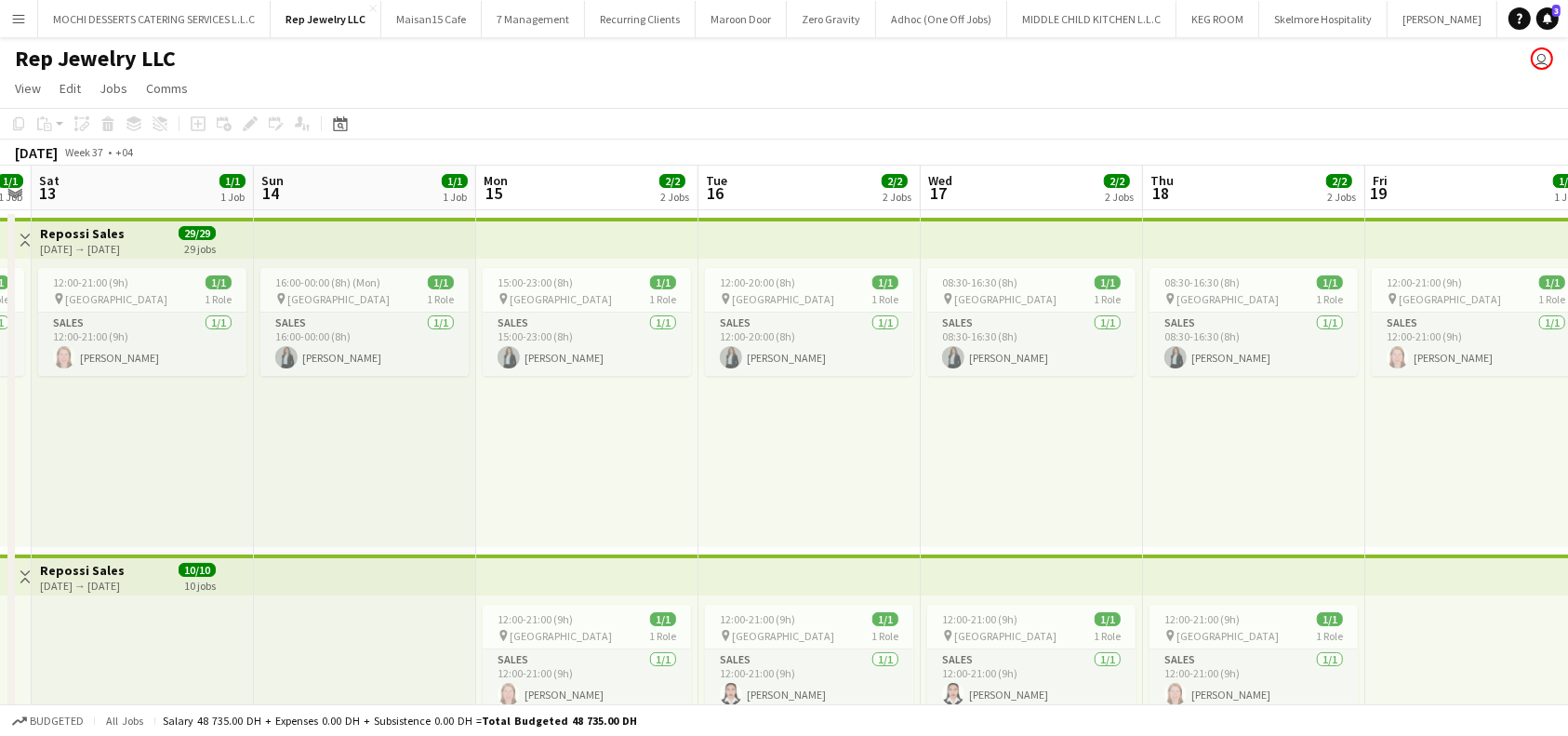
scroll to position [0, 651]
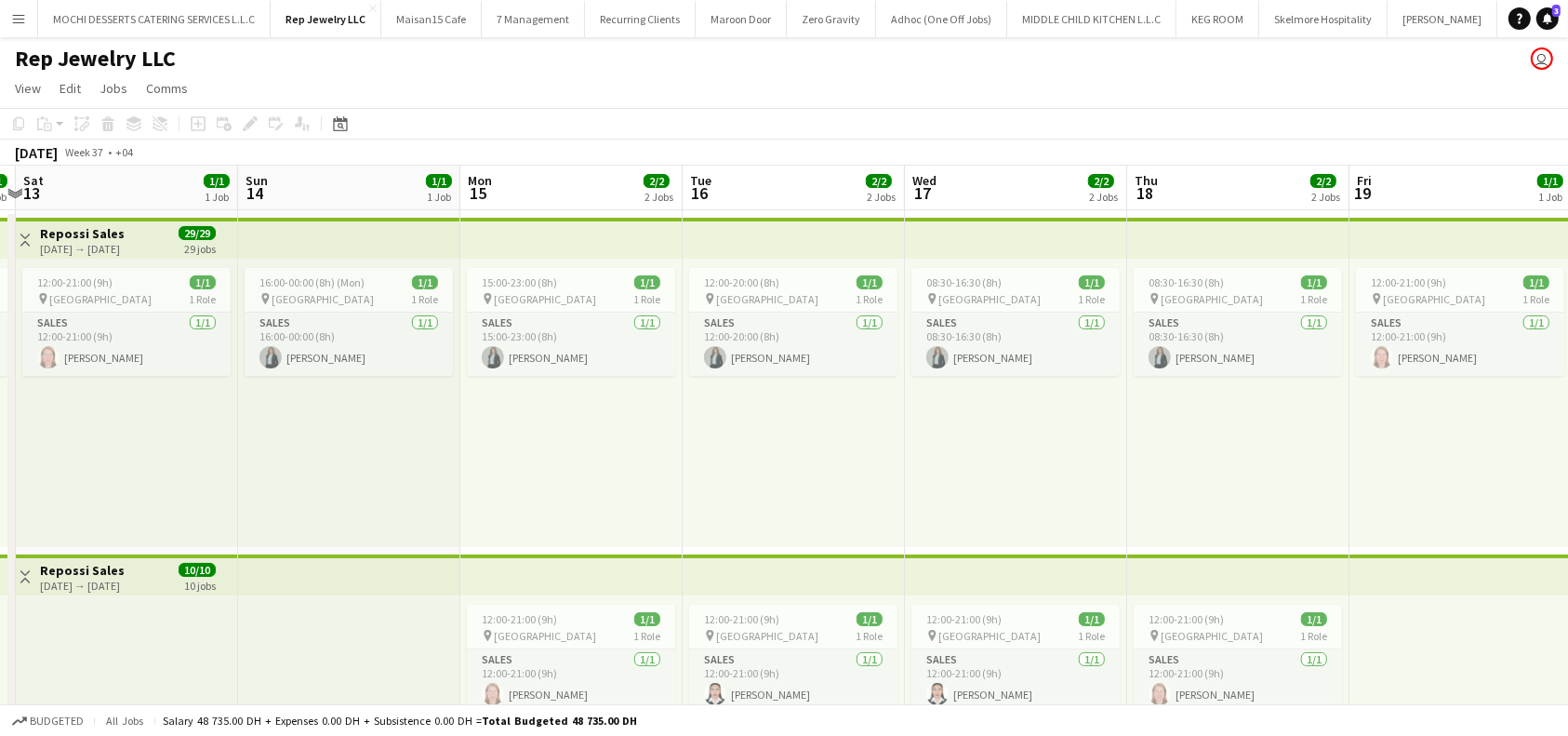
click at [515, 240] on app-top-bar at bounding box center [571, 238] width 222 height 41
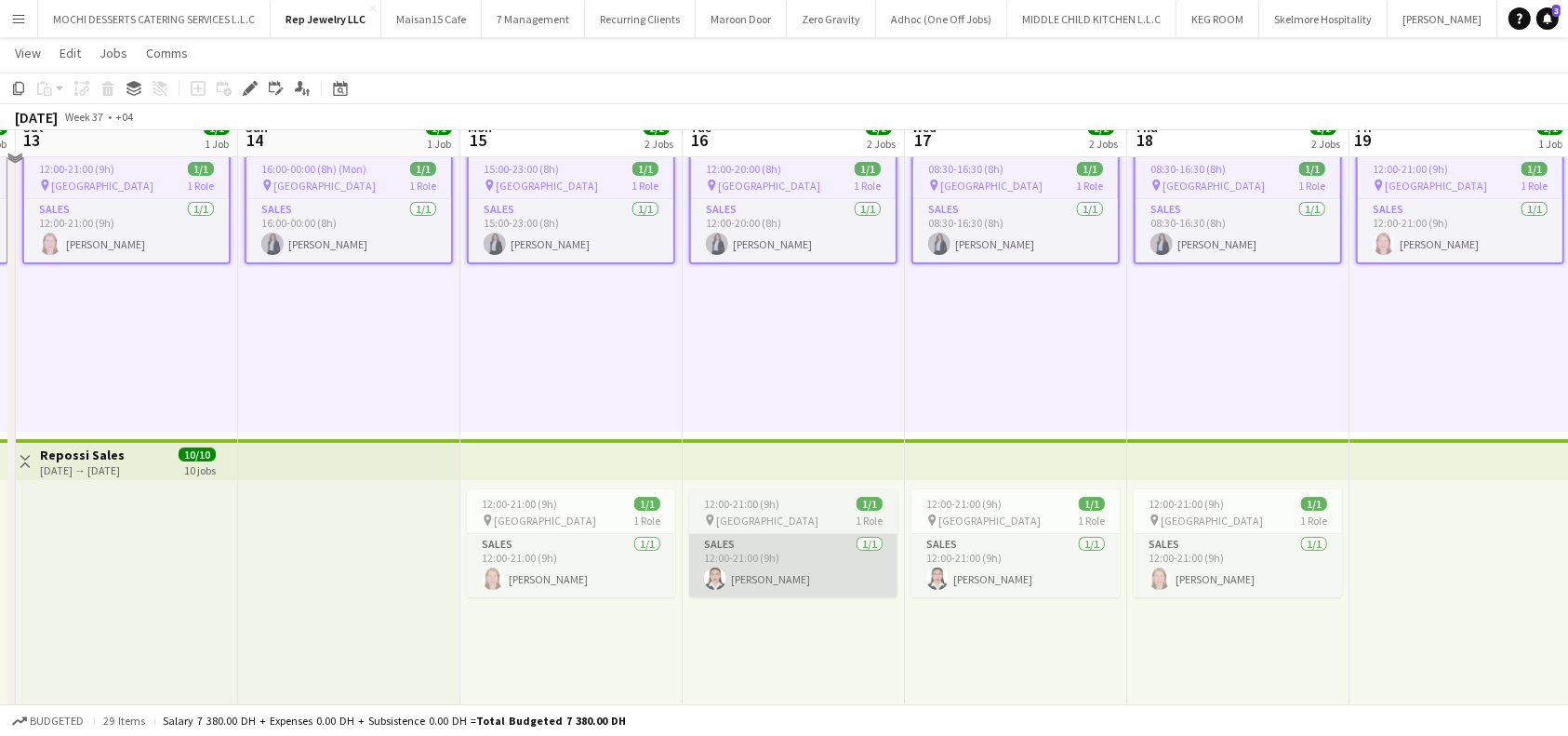
scroll to position [123, 0]
